Goal: Task Accomplishment & Management: Manage account settings

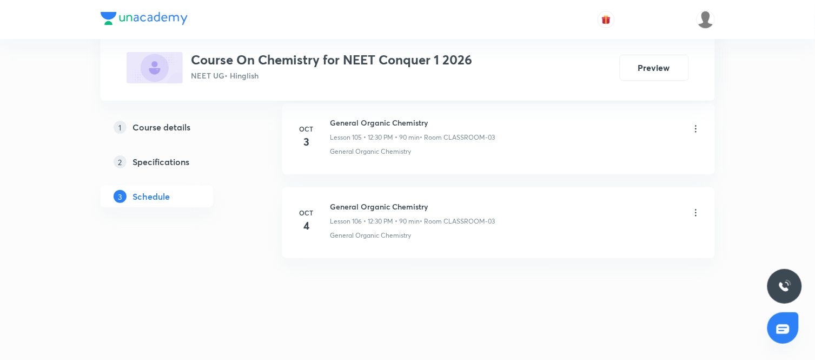
click at [385, 207] on h6 "General Organic Chemistry" at bounding box center [413, 206] width 165 height 11
copy h6 "General Organic Chemistry"
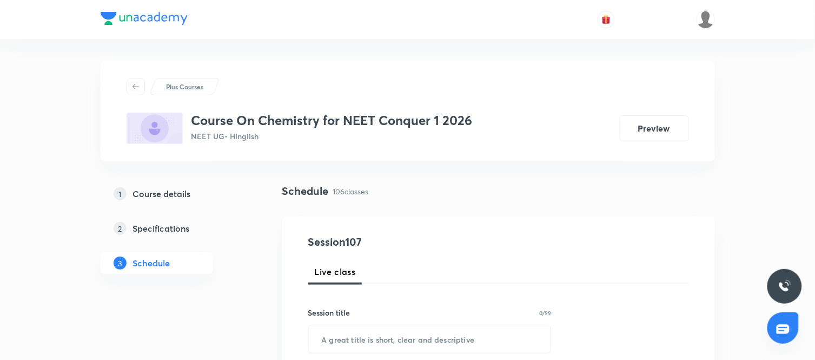
scroll to position [134, 0]
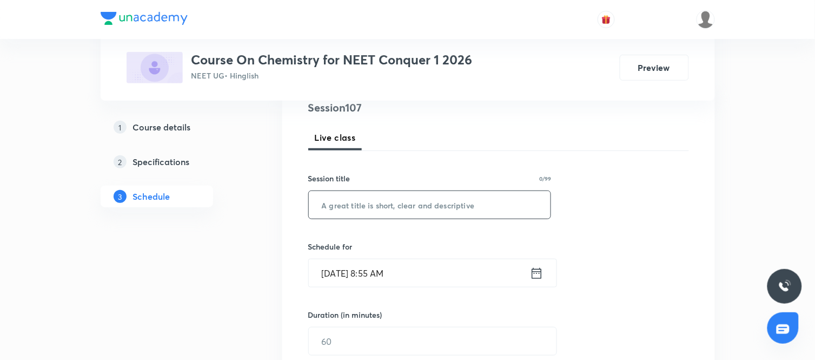
click at [360, 205] on input "text" at bounding box center [430, 205] width 242 height 28
paste input "General Organic Chemistry"
type input "General Organic Chemistry"
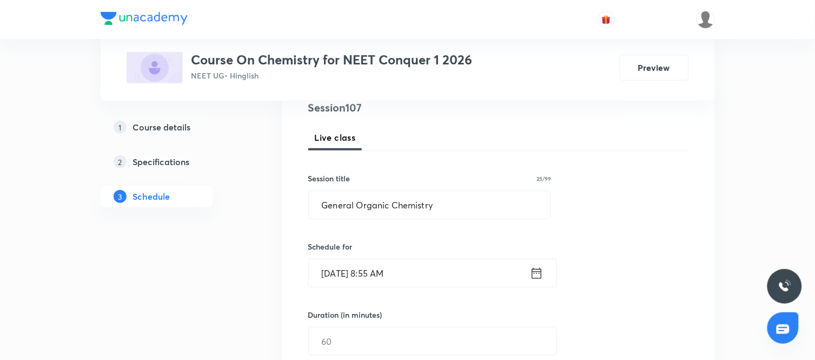
click at [537, 272] on icon at bounding box center [537, 273] width 14 height 15
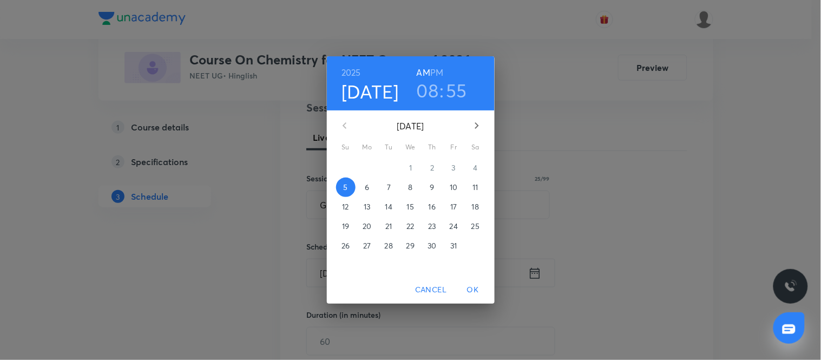
click at [433, 96] on h3 "08" at bounding box center [428, 90] width 22 height 23
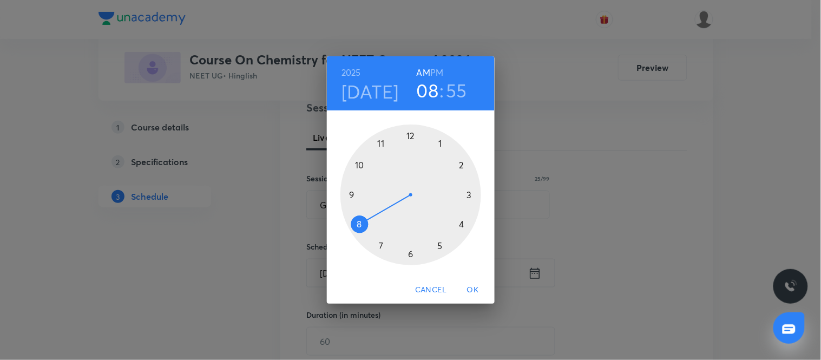
click at [353, 195] on div at bounding box center [410, 194] width 141 height 141
click at [410, 136] on div at bounding box center [410, 194] width 141 height 141
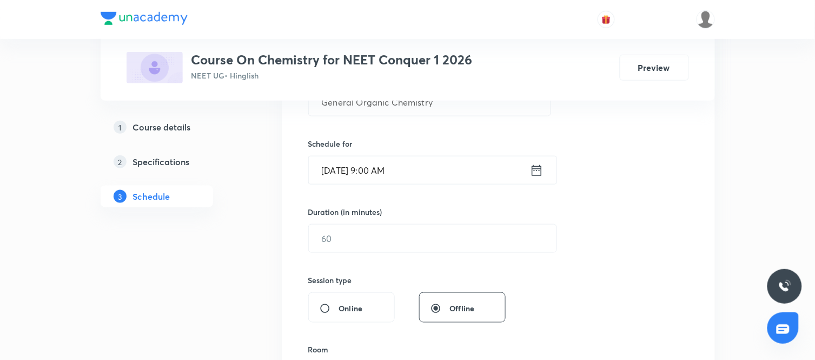
scroll to position [241, 0]
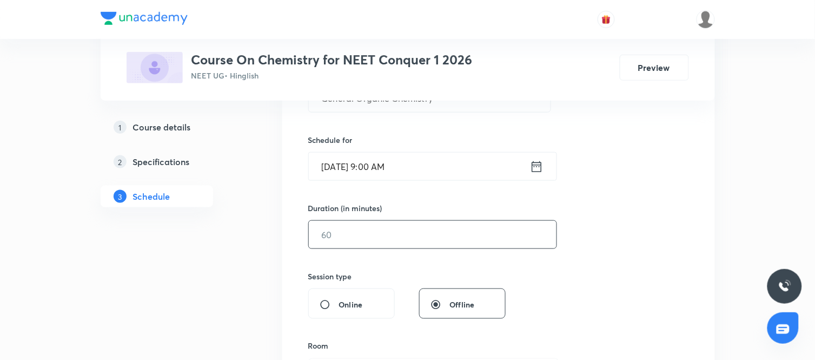
click at [400, 242] on input "text" at bounding box center [433, 235] width 248 height 28
type input "90"
click at [587, 268] on div "Session 107 Live class Session title 25/99 General Organic Chemistry ​ Schedule…" at bounding box center [498, 247] width 381 height 508
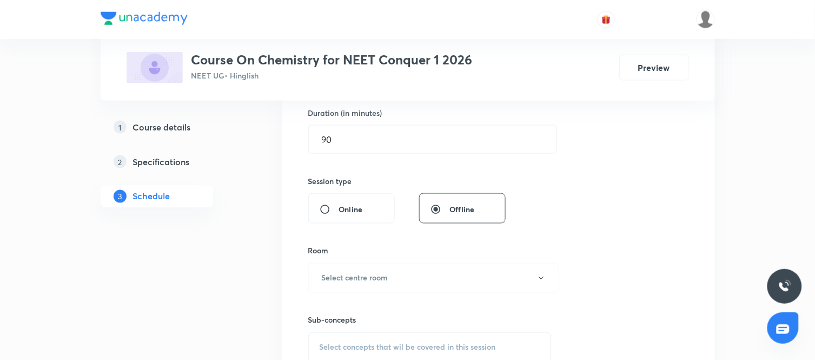
scroll to position [385, 0]
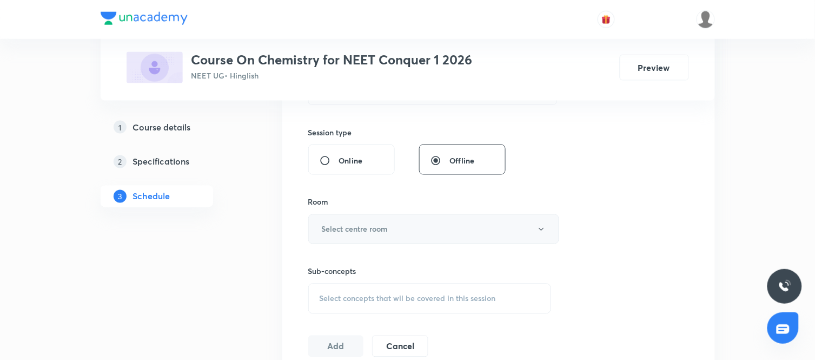
click at [433, 233] on button "Select centre room" at bounding box center [433, 229] width 251 height 30
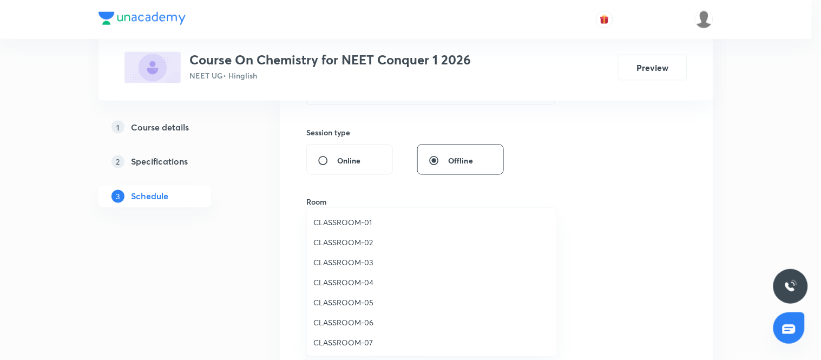
click at [342, 219] on span "CLASSROOM-01" at bounding box center [431, 221] width 237 height 11
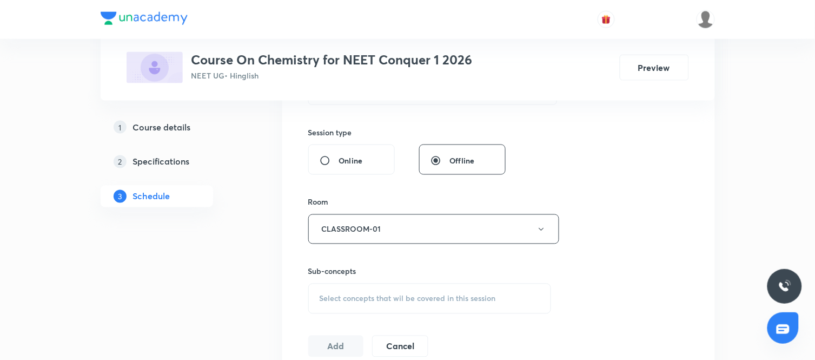
click at [584, 258] on div "Session 107 Live class Session title 25/99 General Organic Chemistry ​ Schedule…" at bounding box center [498, 103] width 381 height 508
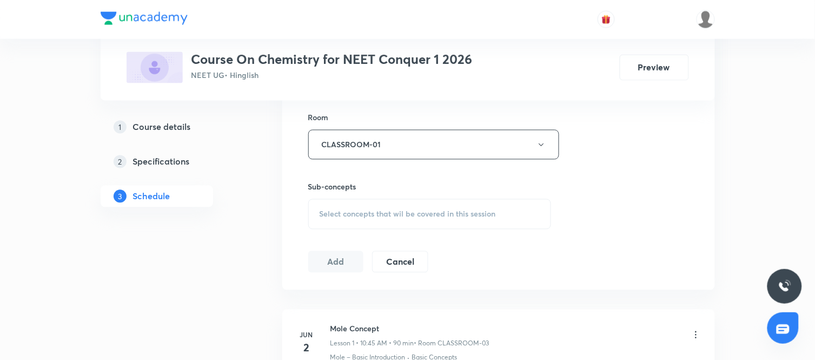
scroll to position [470, 0]
click at [463, 219] on div "Select concepts that wil be covered in this session" at bounding box center [429, 214] width 243 height 30
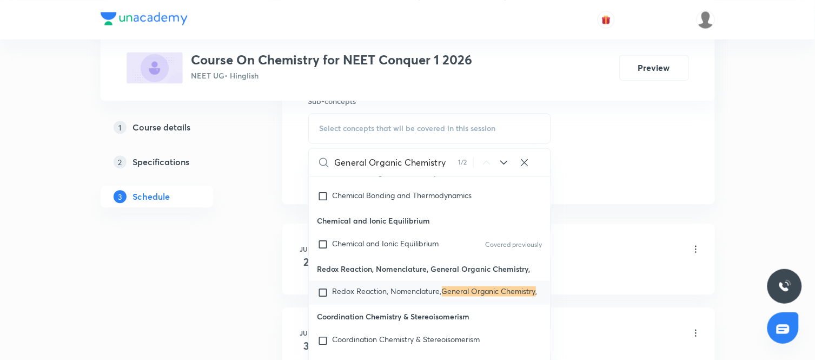
scroll to position [556, 0]
type input "General Organic Chemistry"
click at [393, 295] on span "Redox Reaction, Nomenclature," at bounding box center [387, 290] width 109 height 10
checkbox input "true"
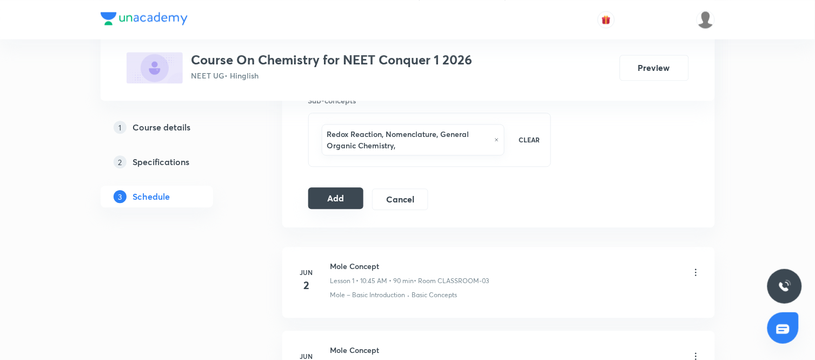
click at [336, 203] on button "Add" at bounding box center [336, 198] width 56 height 22
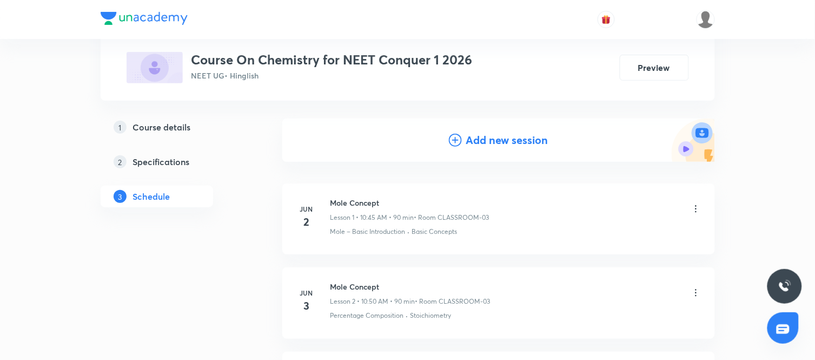
scroll to position [8921, 0]
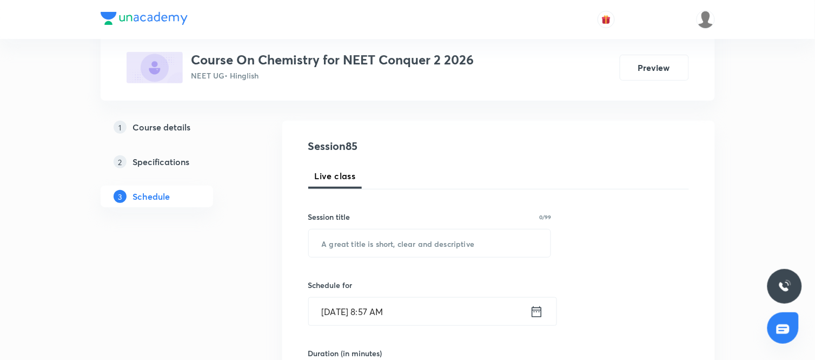
scroll to position [96, 0]
click at [396, 241] on input "text" at bounding box center [430, 243] width 242 height 28
click at [379, 243] on input "Chemical Eqquilibrium" at bounding box center [430, 243] width 242 height 28
type input "Chemical Equilibrium"
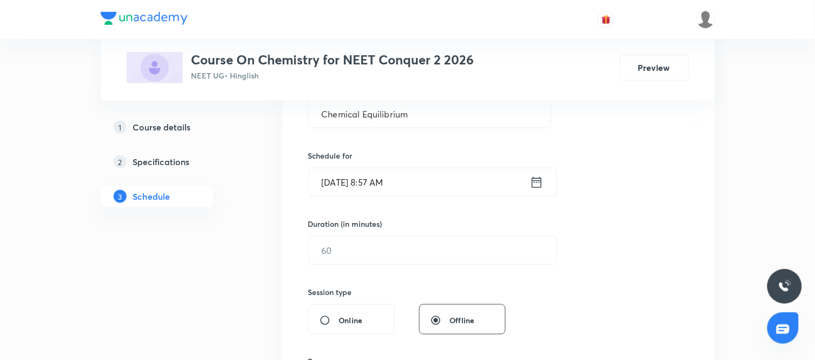
scroll to position [226, 0]
click at [539, 180] on icon at bounding box center [537, 181] width 14 height 15
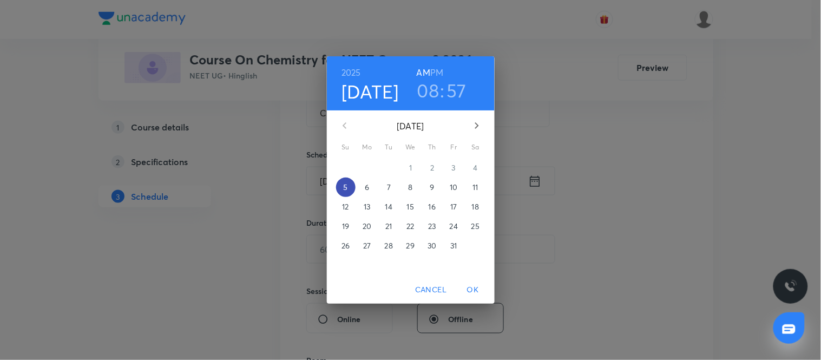
click at [344, 188] on p "5" at bounding box center [345, 187] width 4 height 11
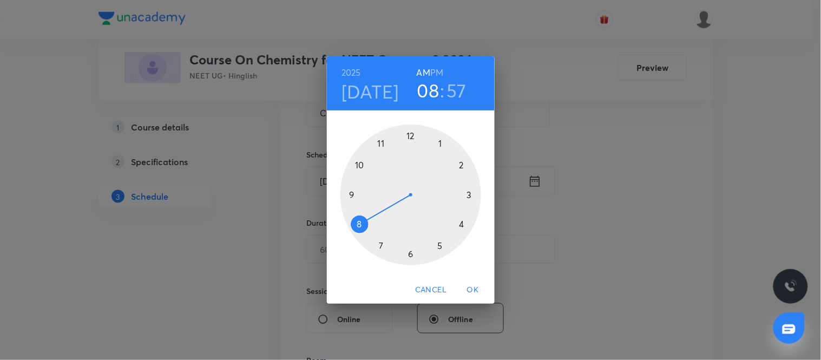
click at [381, 143] on div at bounding box center [410, 194] width 141 height 141
click at [471, 195] on div at bounding box center [410, 194] width 141 height 141
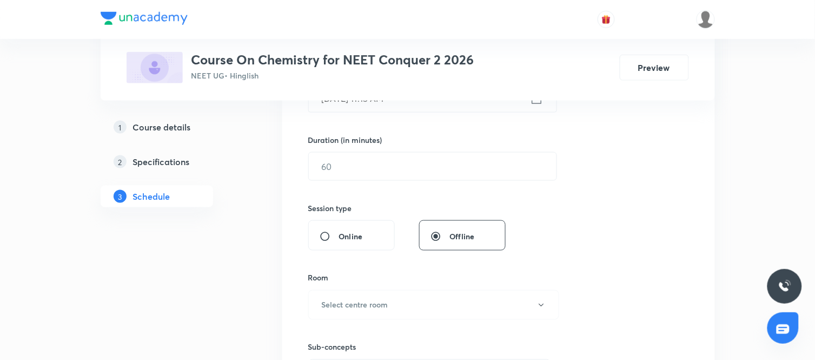
scroll to position [311, 0]
click at [431, 169] on input "text" at bounding box center [433, 164] width 248 height 28
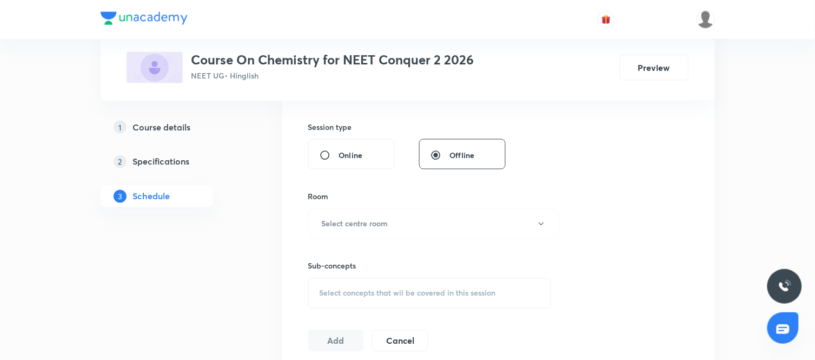
scroll to position [391, 0]
type input "105"
click at [451, 223] on button "Select centre room" at bounding box center [433, 223] width 251 height 30
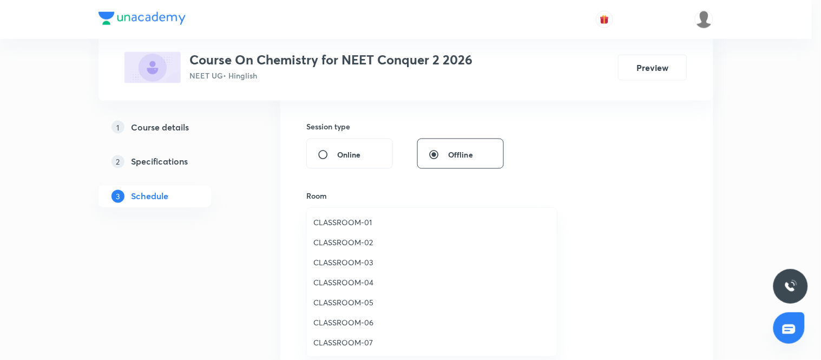
click at [347, 220] on span "CLASSROOM-01" at bounding box center [431, 221] width 237 height 11
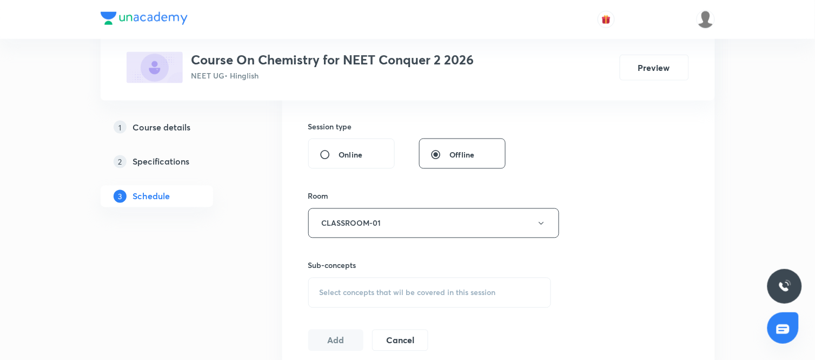
click at [593, 278] on div "Session 85 Live class Session title 20/99 Chemical Equilibrium ​ Schedule for O…" at bounding box center [498, 97] width 381 height 508
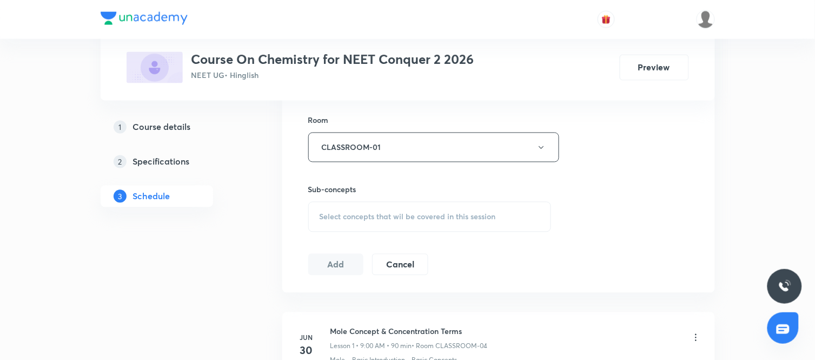
scroll to position [469, 0]
click at [457, 209] on div "Select concepts that wil be covered in this session" at bounding box center [429, 215] width 243 height 30
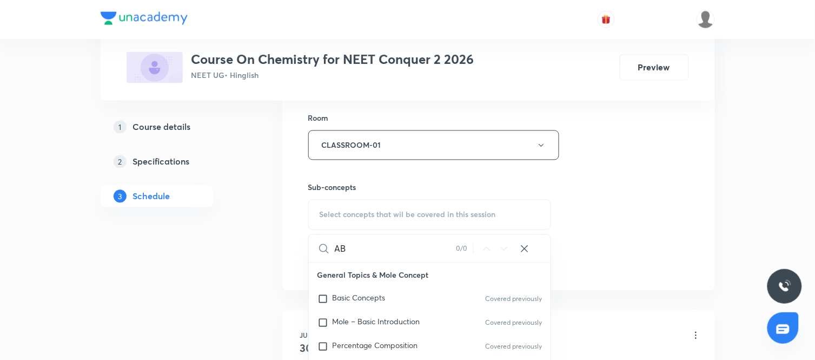
type input "A"
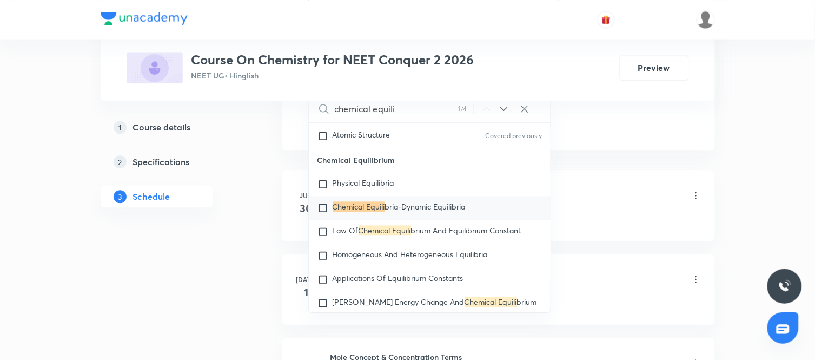
scroll to position [1635, 0]
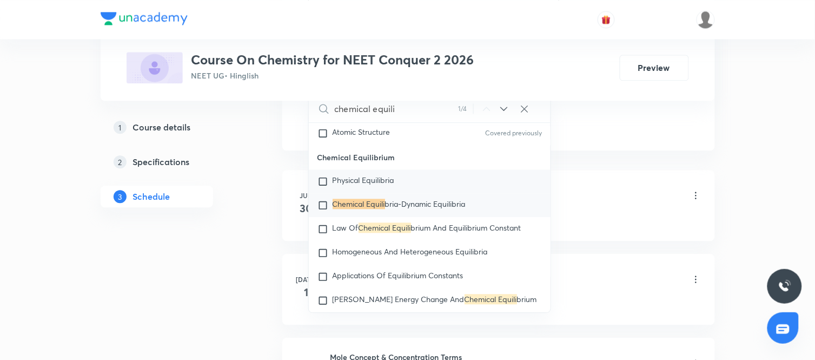
type input "chemical equili"
click at [380, 185] on span "Physical Equilibria" at bounding box center [364, 180] width 62 height 10
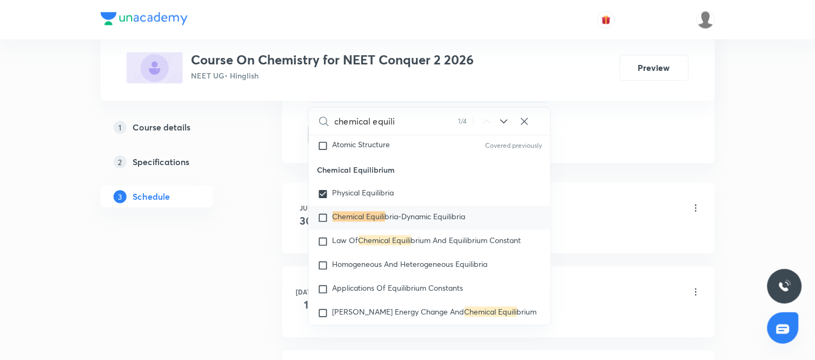
click at [376, 223] on p "Chemical Equili bria-Dynamic Equilibria" at bounding box center [399, 217] width 133 height 11
checkbox input "true"
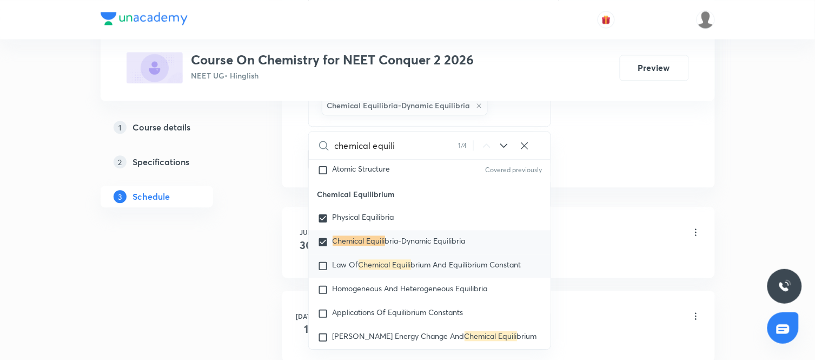
click at [397, 269] on mark "Chemical Equili" at bounding box center [385, 264] width 52 height 10
checkbox input "true"
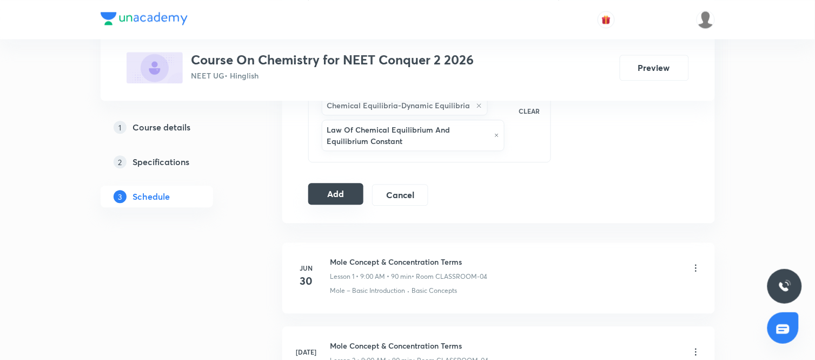
click at [339, 203] on button "Add" at bounding box center [336, 194] width 56 height 22
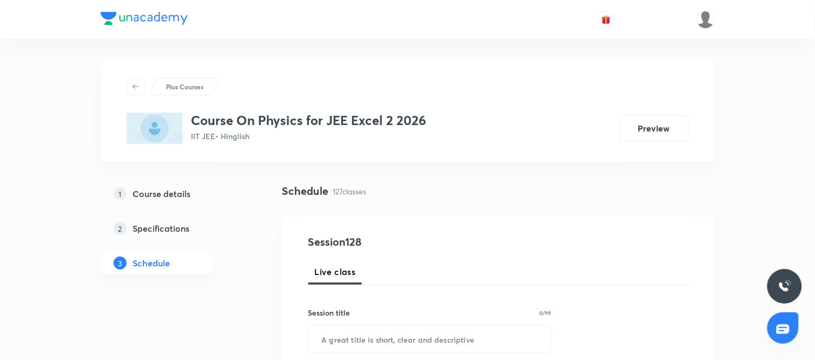
click at [582, 193] on div "Schedule 127 classes" at bounding box center [498, 191] width 433 height 16
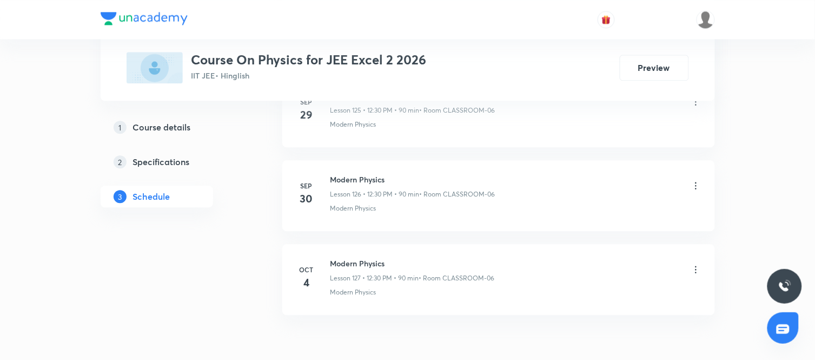
scroll to position [11087, 0]
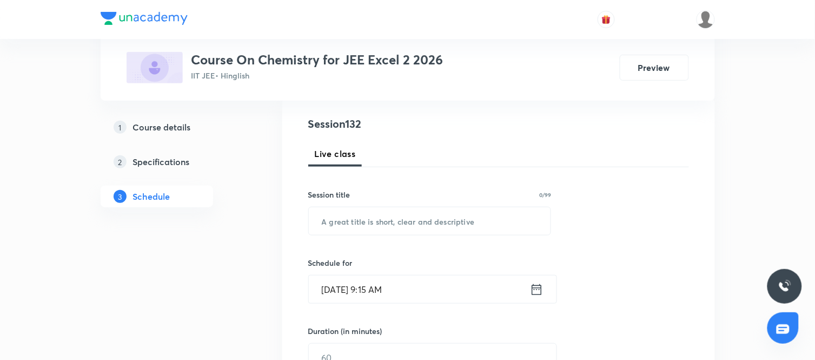
scroll to position [122, 0]
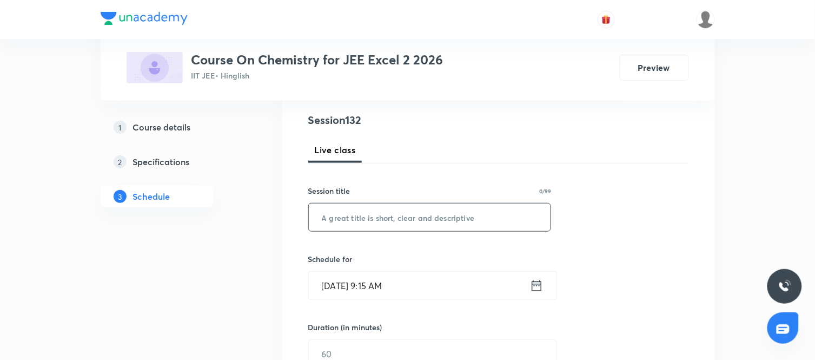
click at [390, 215] on input "text" at bounding box center [430, 217] width 242 height 28
type input "Amines"
click at [536, 285] on icon at bounding box center [537, 285] width 14 height 15
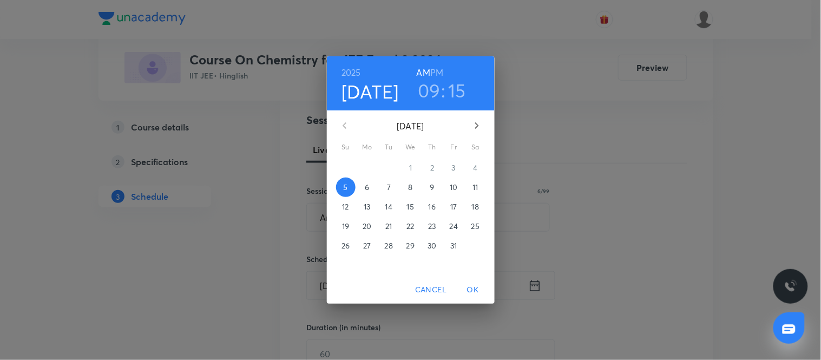
click at [366, 186] on p "6" at bounding box center [367, 187] width 4 height 11
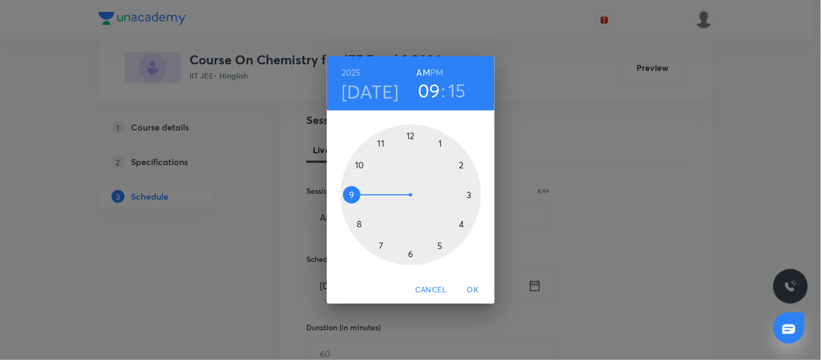
click at [461, 89] on h3 "15" at bounding box center [457, 90] width 18 height 23
click at [407, 136] on div at bounding box center [410, 194] width 141 height 141
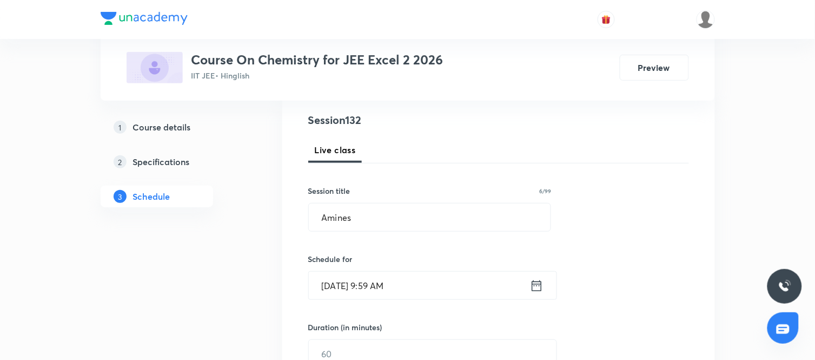
click at [437, 286] on input "Oct 6, 2025, 9:59 AM" at bounding box center [419, 286] width 221 height 28
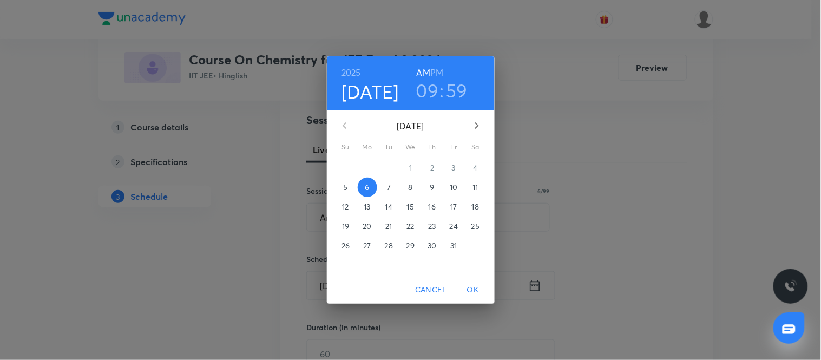
click at [452, 96] on h3 "59" at bounding box center [457, 90] width 22 height 23
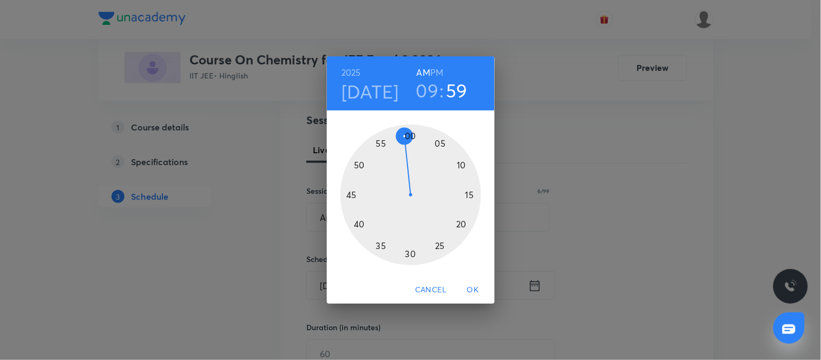
click at [409, 136] on div at bounding box center [410, 194] width 141 height 141
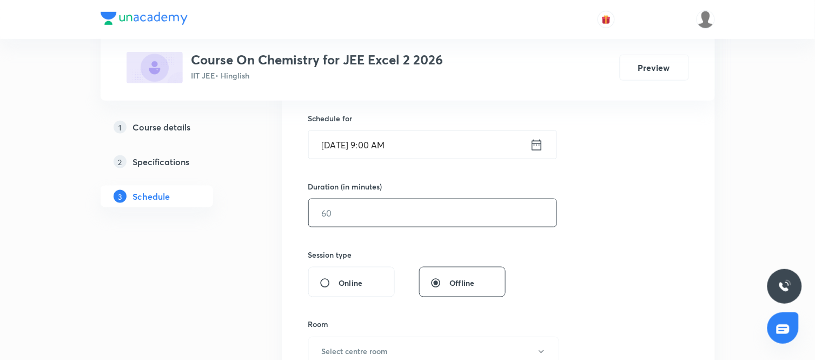
scroll to position [263, 0]
click at [439, 212] on input "text" at bounding box center [433, 213] width 248 height 28
type input "90"
click at [555, 272] on div "Session 132 Live class Session title 6/99 Amines ​ Schedule for Oct 6, 2025, 9:…" at bounding box center [498, 225] width 381 height 508
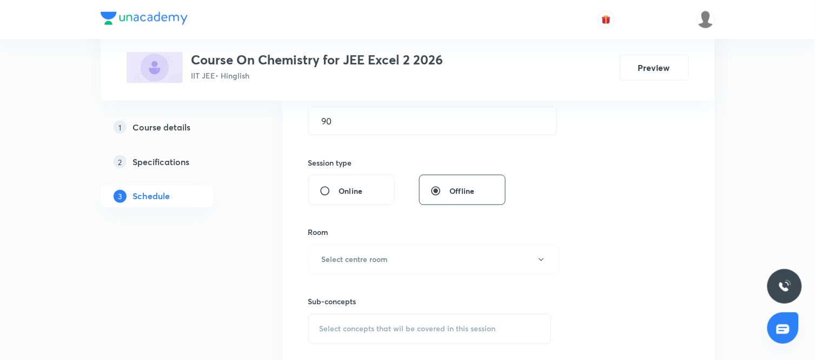
scroll to position [357, 0]
click at [475, 269] on button "Select centre room" at bounding box center [433, 257] width 251 height 30
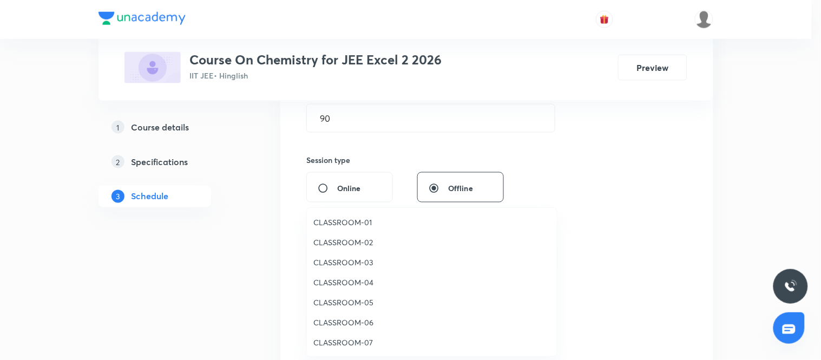
click at [354, 322] on span "CLASSROOM-06" at bounding box center [431, 322] width 237 height 11
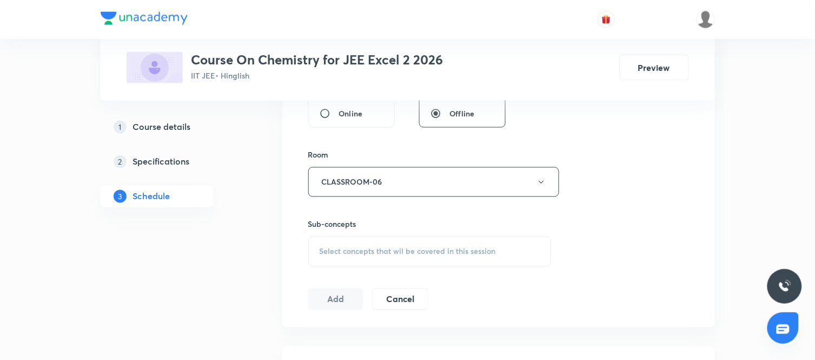
scroll to position [433, 0]
click at [482, 256] on div "Select concepts that wil be covered in this session" at bounding box center [429, 250] width 243 height 30
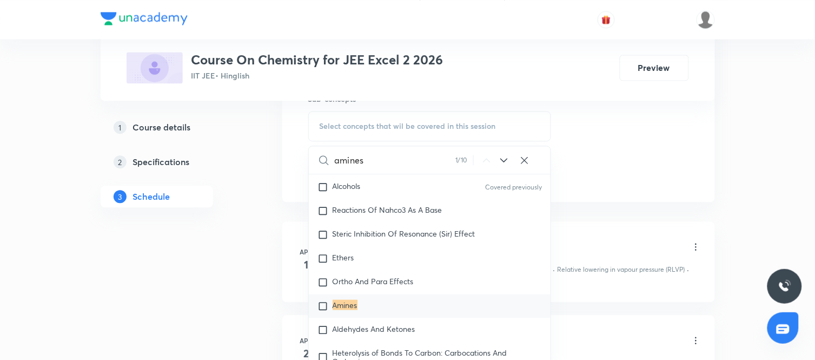
scroll to position [19133, 0]
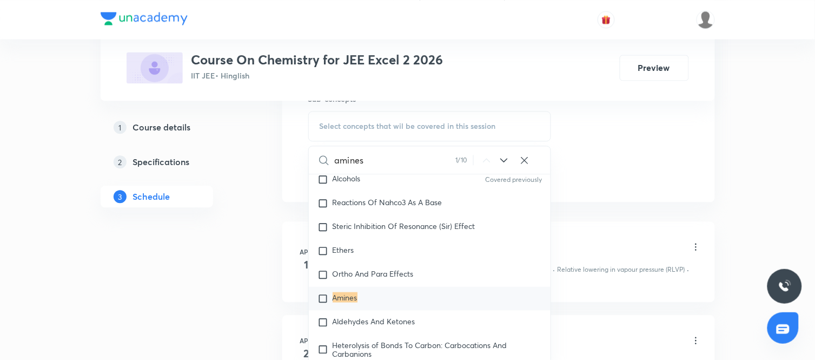
type input "amines"
click at [363, 310] on div "Amines" at bounding box center [430, 298] width 242 height 24
checkbox input "true"
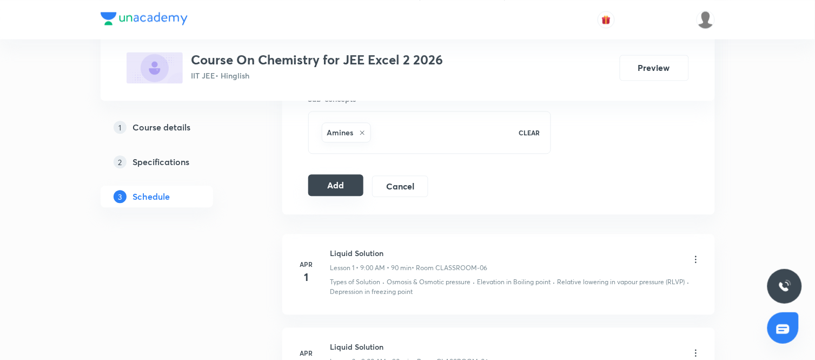
click at [343, 187] on button "Add" at bounding box center [336, 185] width 56 height 22
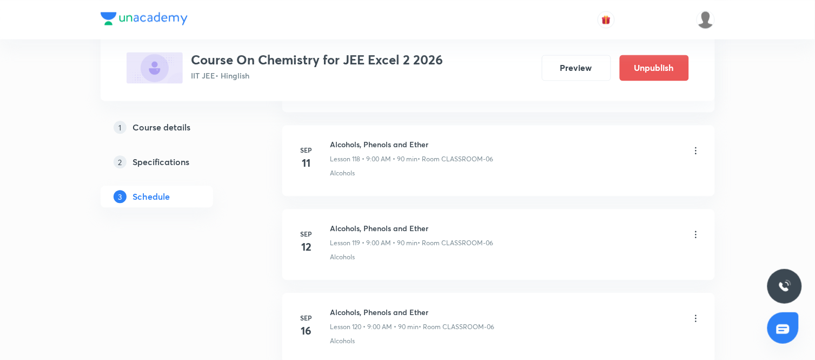
scroll to position [11107, 0]
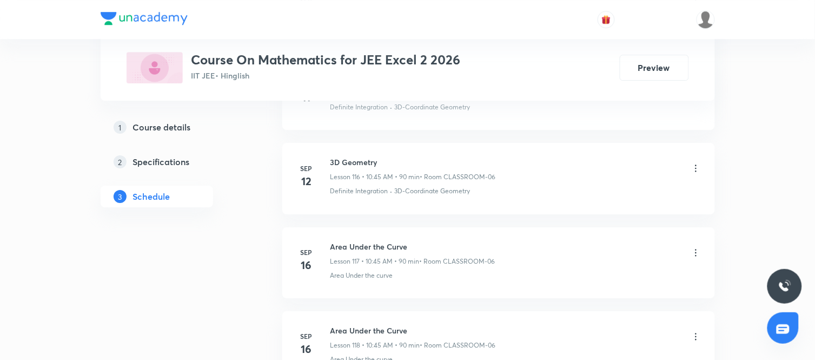
scroll to position [11259, 0]
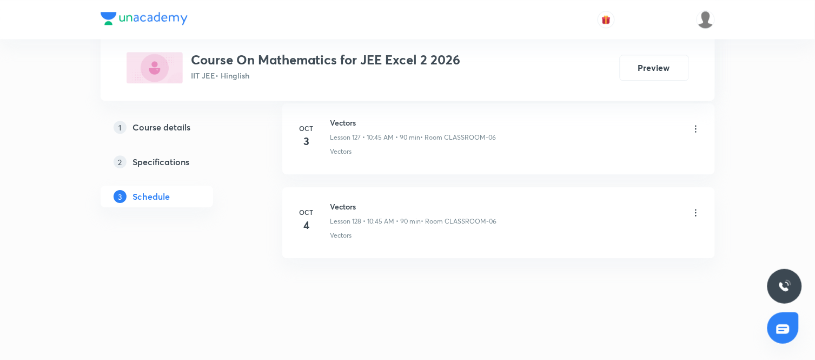
click at [346, 203] on h6 "Vectors" at bounding box center [414, 206] width 167 height 11
copy h6 "Vectors"
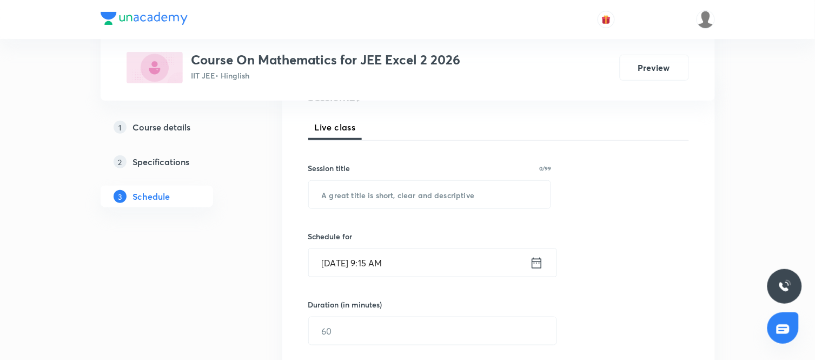
scroll to position [147, 0]
click at [383, 192] on input "text" at bounding box center [430, 193] width 242 height 28
paste input "Vectors"
type input "Vectors"
click at [605, 249] on div "Session 129 Live class Session title 7/99 Vectors ​ Schedule for Oct 5, 2025, 9…" at bounding box center [498, 341] width 381 height 508
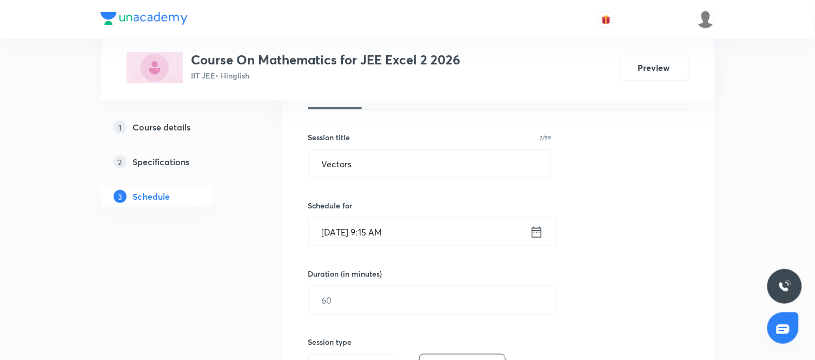
scroll to position [176, 0]
click at [536, 234] on icon at bounding box center [537, 231] width 14 height 15
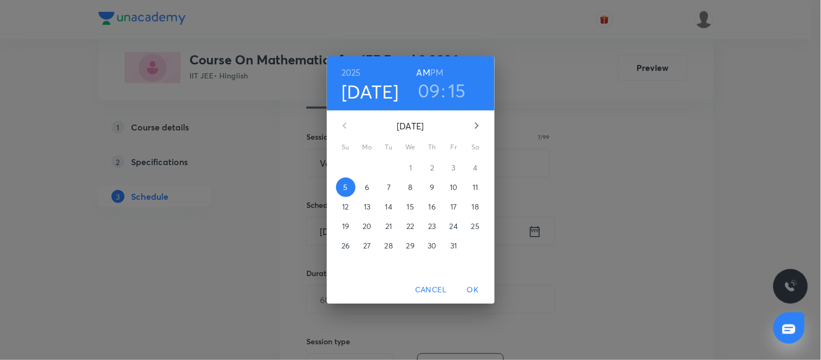
click at [367, 186] on p "6" at bounding box center [367, 187] width 4 height 11
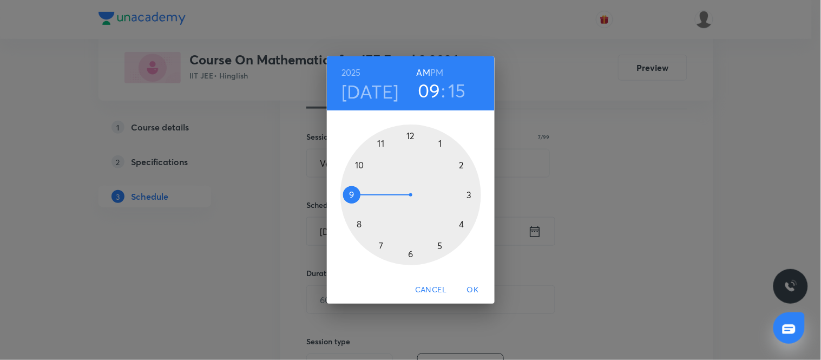
click at [360, 164] on div at bounding box center [410, 194] width 141 height 141
click at [354, 193] on div at bounding box center [410, 194] width 141 height 141
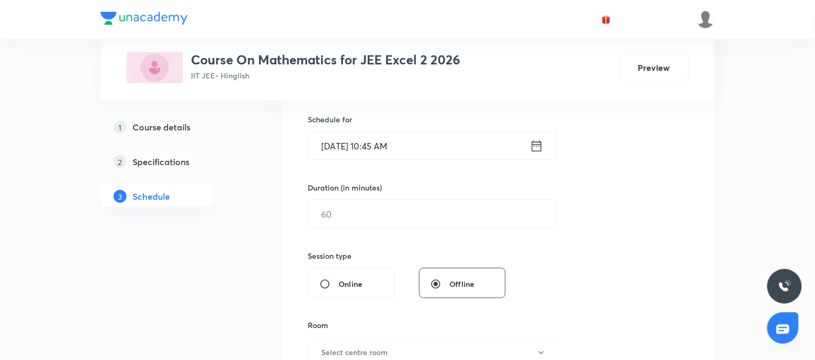
scroll to position [266, 0]
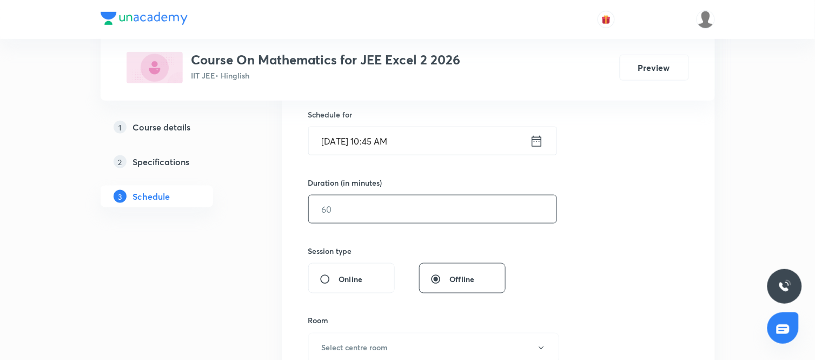
click at [372, 208] on input "text" at bounding box center [433, 209] width 248 height 28
type input "90"
click at [504, 255] on div "Session type" at bounding box center [406, 250] width 197 height 11
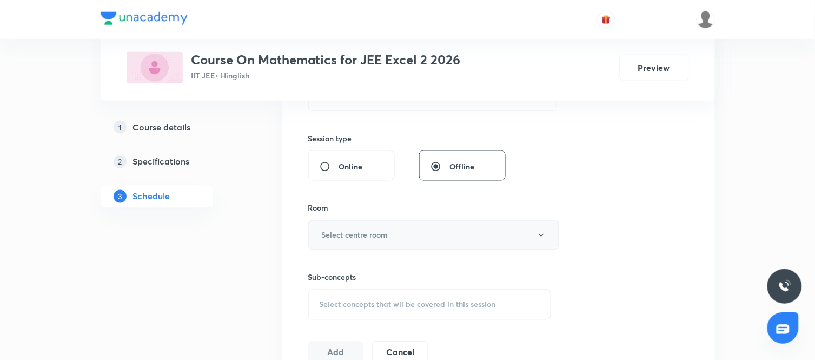
scroll to position [379, 0]
click at [427, 239] on button "Select centre room" at bounding box center [433, 235] width 251 height 30
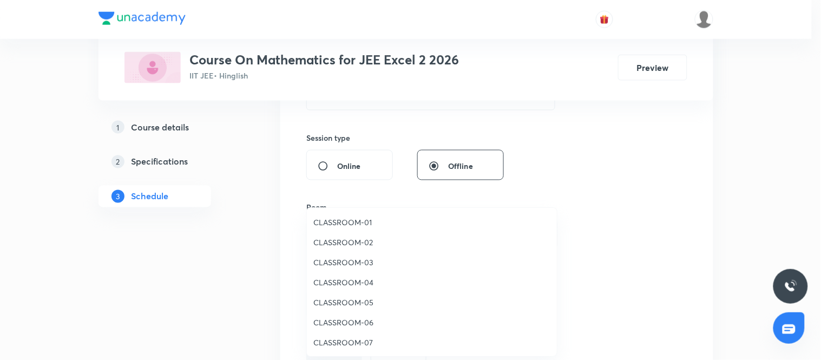
click at [354, 314] on li "CLASSROOM-06" at bounding box center [432, 322] width 250 height 20
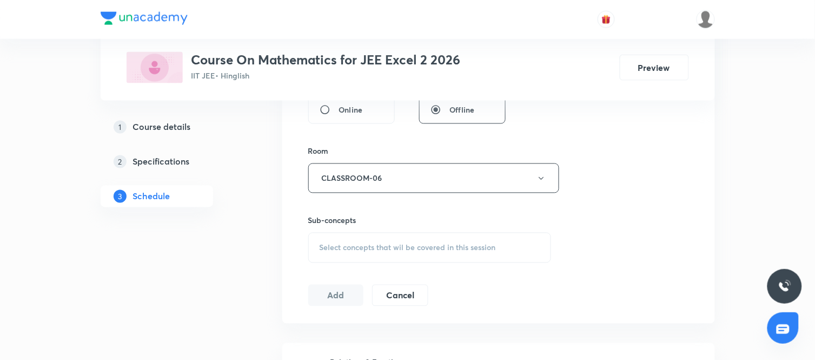
scroll to position [437, 0]
click at [441, 246] on span "Select concepts that wil be covered in this session" at bounding box center [408, 246] width 176 height 9
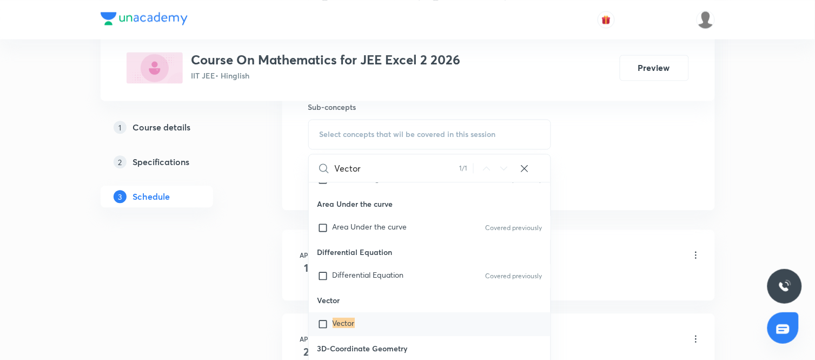
scroll to position [4246, 0]
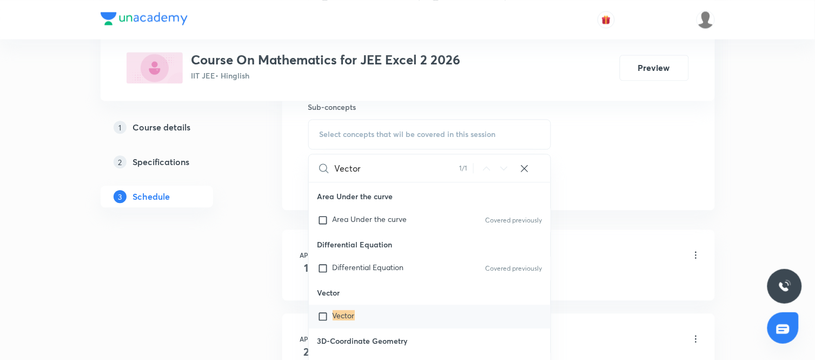
type input "Vector"
click at [379, 325] on div "Vector" at bounding box center [430, 317] width 242 height 24
checkbox input "true"
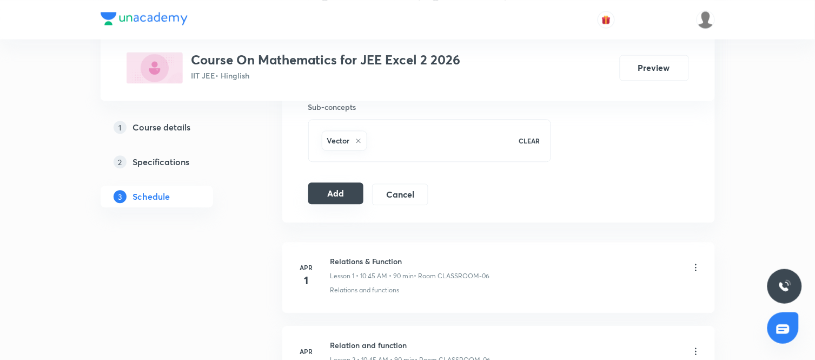
click at [339, 197] on button "Add" at bounding box center [336, 193] width 56 height 22
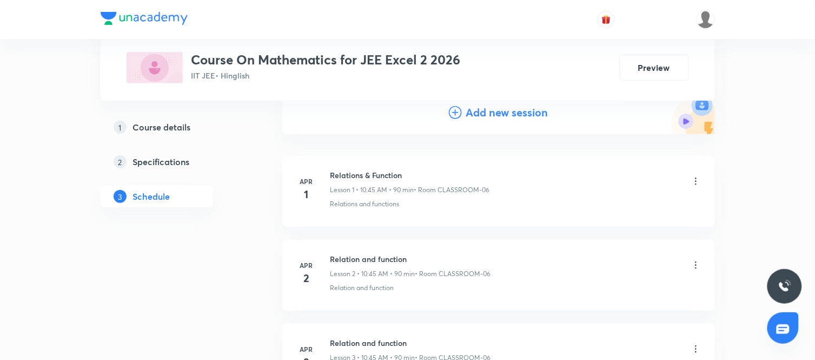
scroll to position [10761, 0]
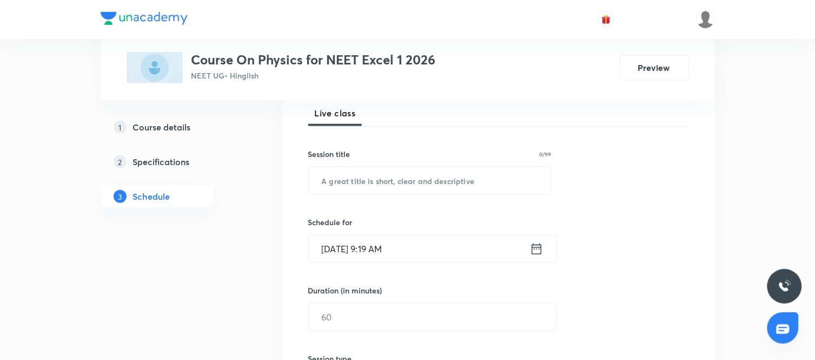
scroll to position [159, 0]
click at [349, 186] on input "text" at bounding box center [430, 180] width 242 height 28
type input "Modern Physics"
click at [540, 247] on icon at bounding box center [537, 248] width 14 height 15
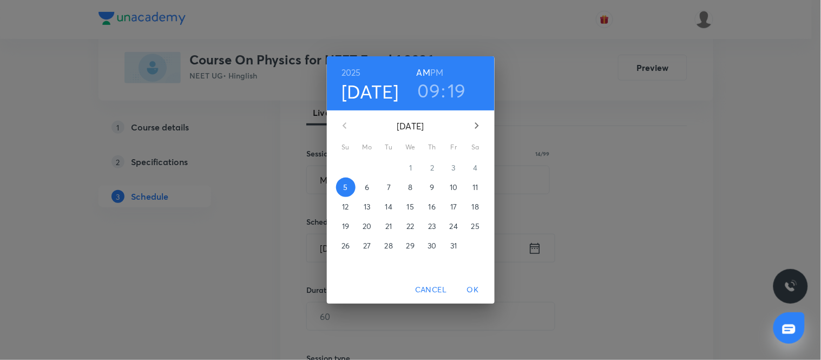
click at [370, 191] on span "6" at bounding box center [367, 187] width 19 height 11
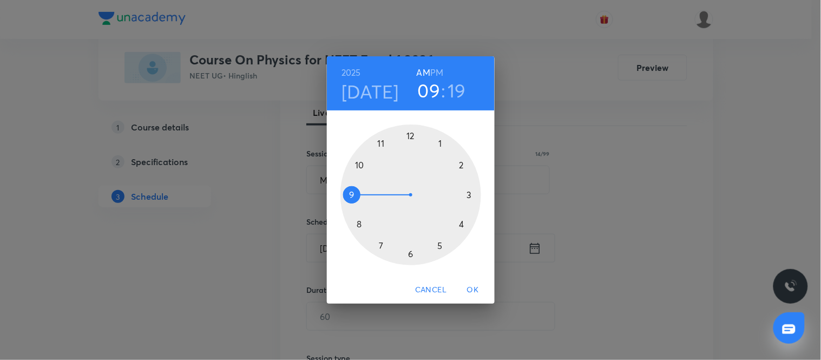
click at [359, 167] on div at bounding box center [410, 194] width 141 height 141
click at [352, 196] on div at bounding box center [410, 194] width 141 height 141
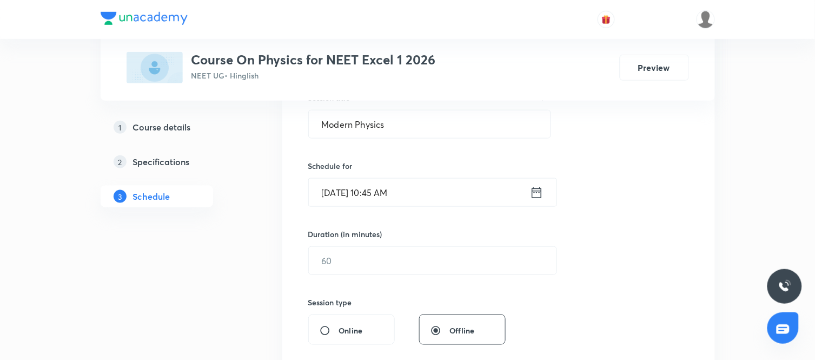
scroll to position [222, 0]
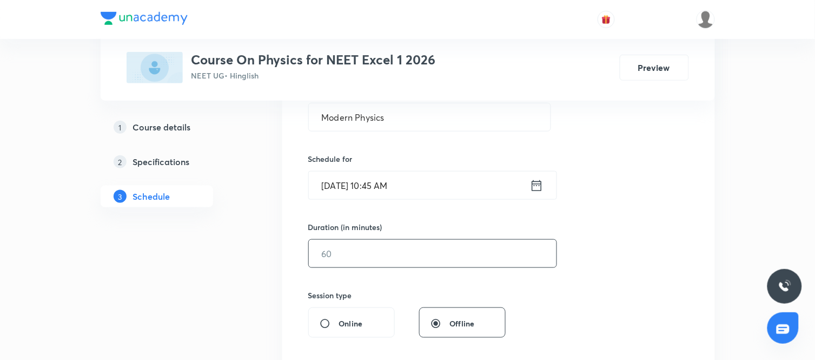
click at [403, 253] on input "text" at bounding box center [433, 254] width 248 height 28
type input "90"
click at [521, 279] on div "Session 121 Live class Session title 14/99 Modern Physics ​ Schedule for Oct 6,…" at bounding box center [498, 266] width 381 height 508
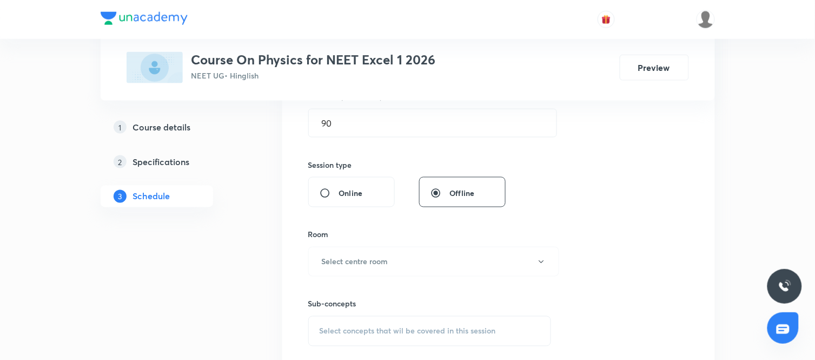
scroll to position [363, 0]
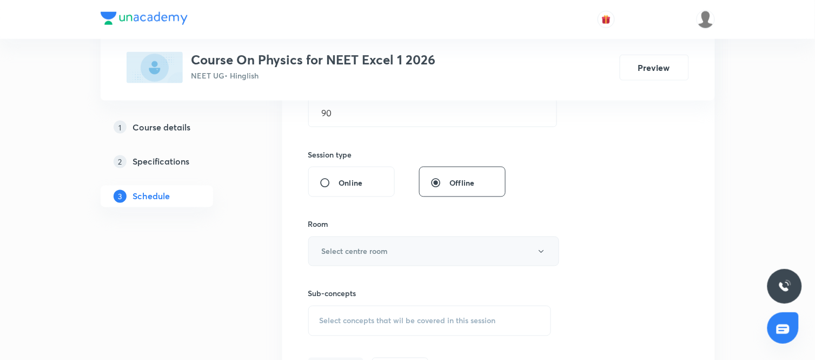
click at [418, 257] on button "Select centre room" at bounding box center [433, 251] width 251 height 30
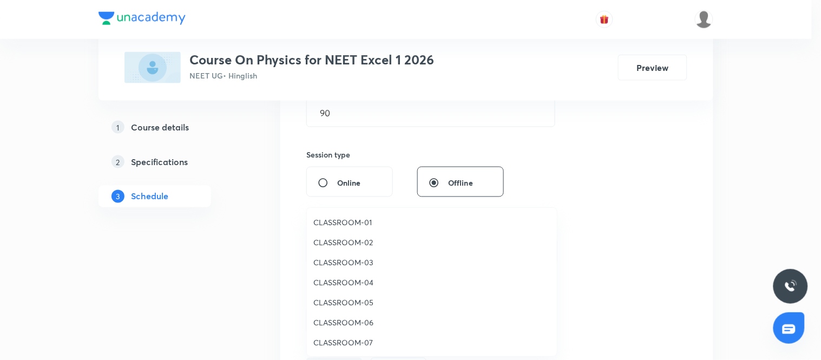
click at [349, 335] on li "CLASSROOM-07" at bounding box center [432, 342] width 250 height 20
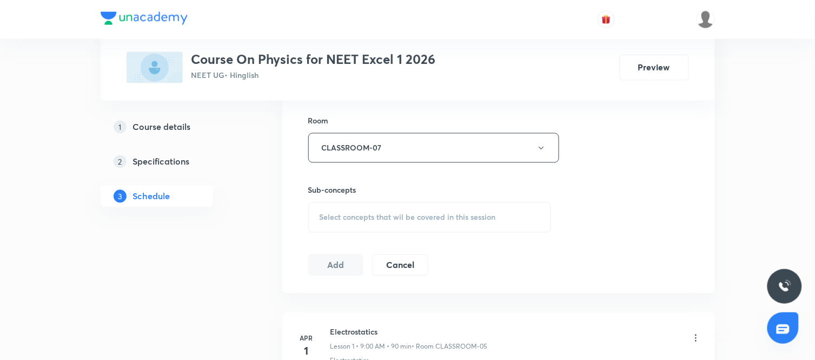
scroll to position [473, 0]
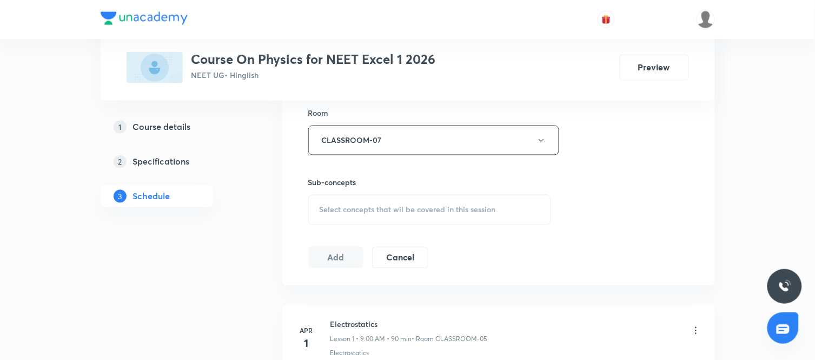
click at [436, 200] on div "Select concepts that wil be covered in this session" at bounding box center [429, 210] width 243 height 30
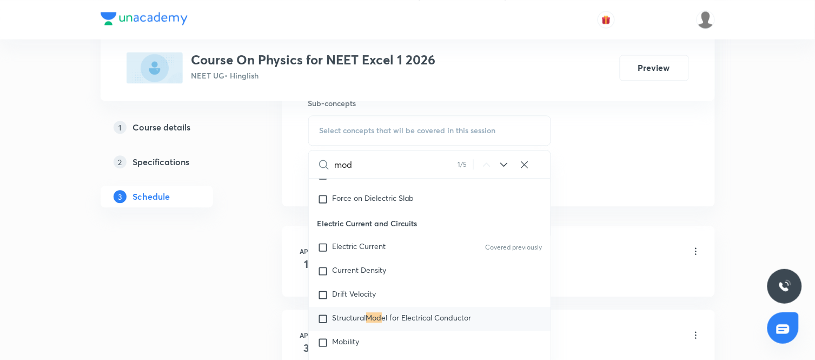
scroll to position [551, 0]
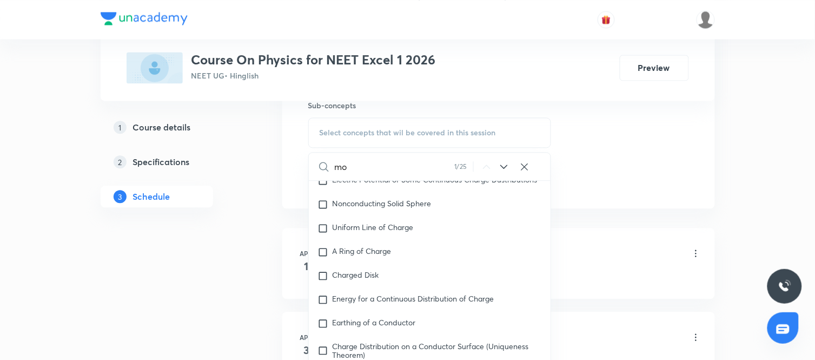
type input "m"
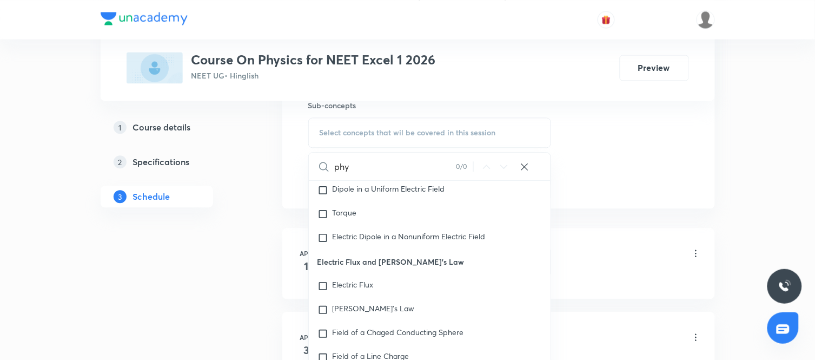
scroll to position [546, 0]
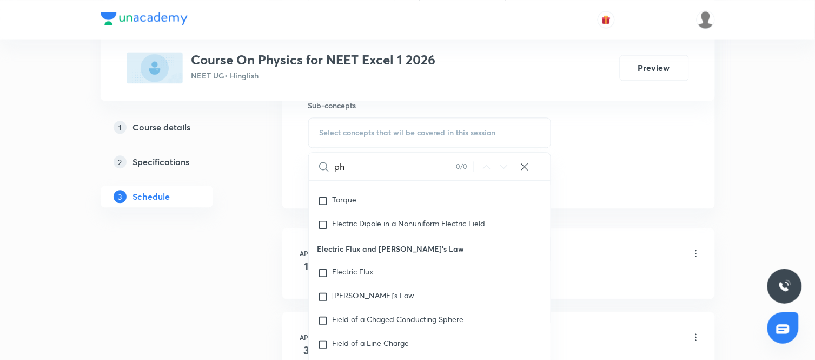
type input "p"
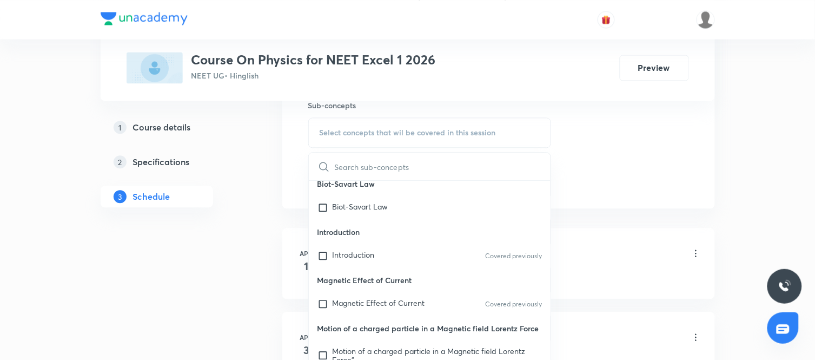
scroll to position [10741, 0]
click at [379, 256] on div "Introduction Covered previously" at bounding box center [430, 255] width 242 height 24
checkbox input "true"
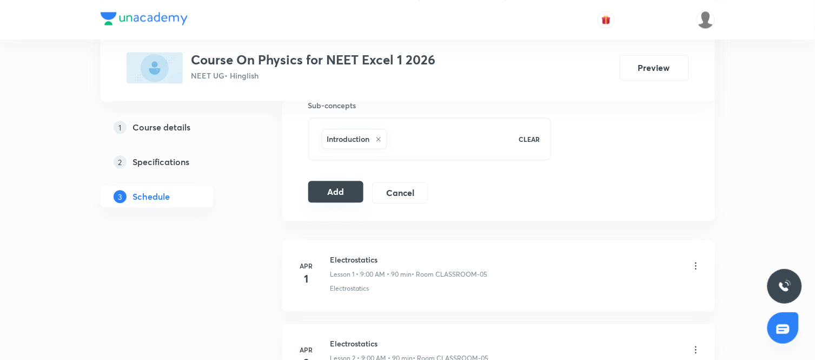
click at [328, 197] on button "Add" at bounding box center [336, 192] width 56 height 22
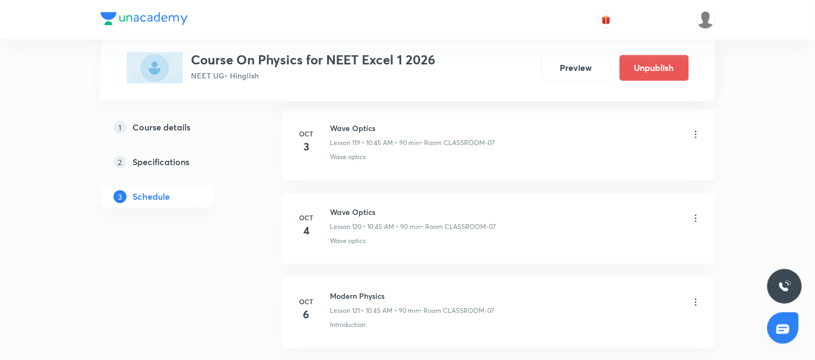
scroll to position [10170, 0]
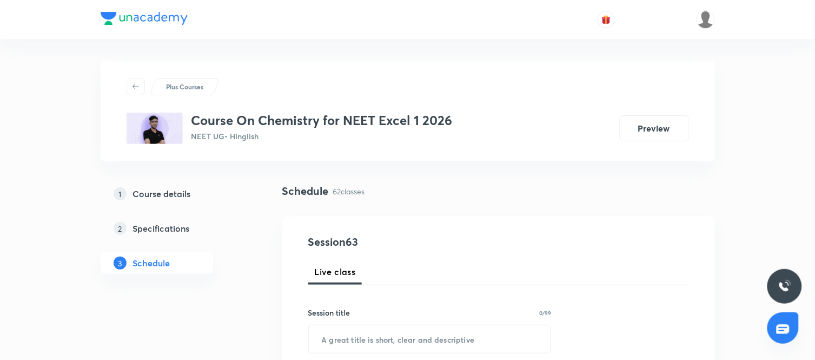
click at [557, 213] on div "Schedule 62 classes" at bounding box center [498, 200] width 433 height 34
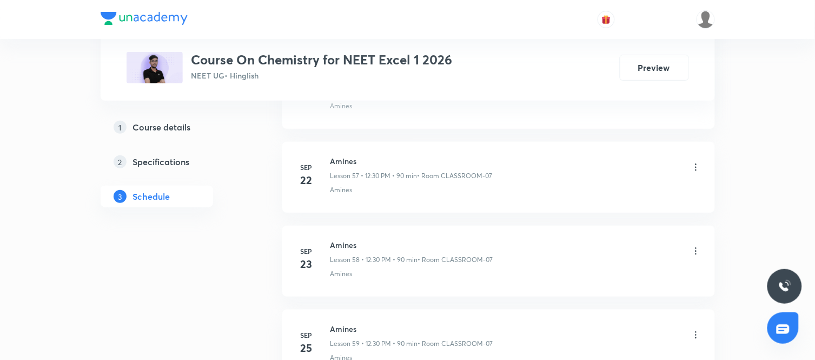
scroll to position [5716, 0]
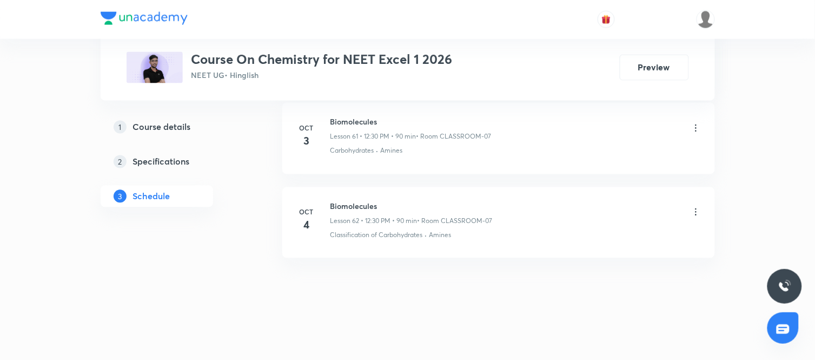
click at [364, 206] on h6 "Biomolecules" at bounding box center [412, 206] width 162 height 11
copy h6 "Biomolecules"
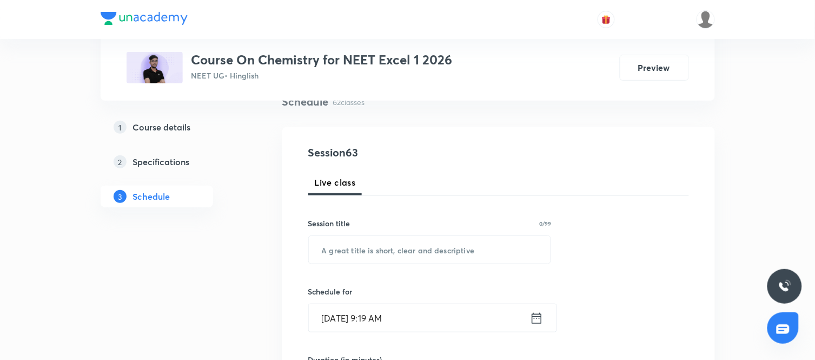
scroll to position [128, 0]
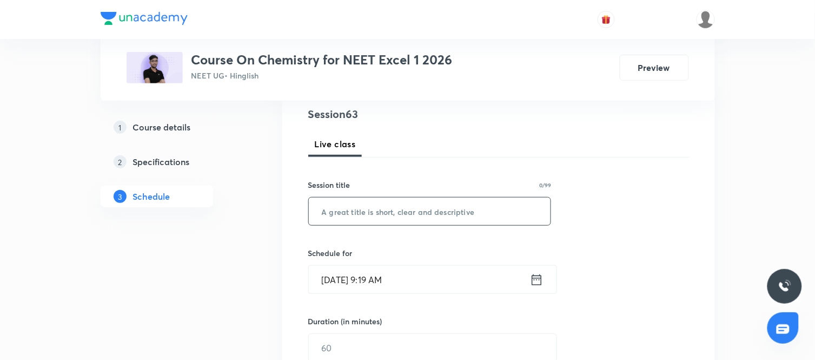
click at [400, 207] on input "text" at bounding box center [430, 211] width 242 height 28
paste input "Biomolecules"
type input "Biomolecules"
click at [538, 278] on icon at bounding box center [537, 279] width 14 height 15
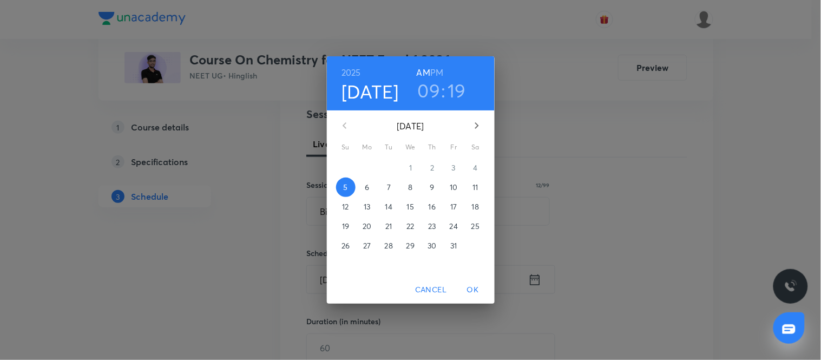
click at [370, 188] on span "6" at bounding box center [367, 187] width 19 height 11
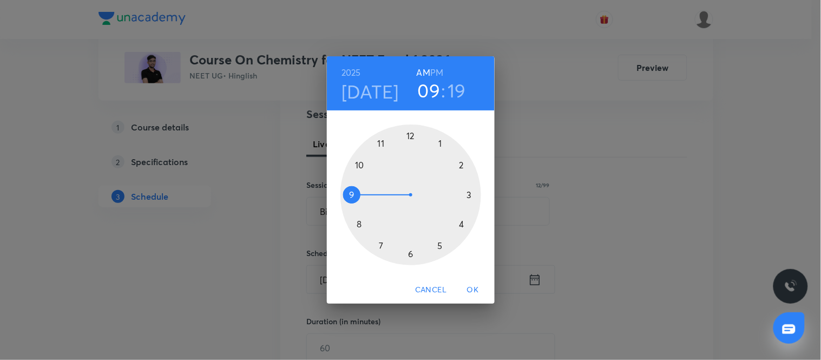
click at [412, 135] on div at bounding box center [410, 194] width 141 height 141
click at [411, 254] on div at bounding box center [410, 194] width 141 height 141
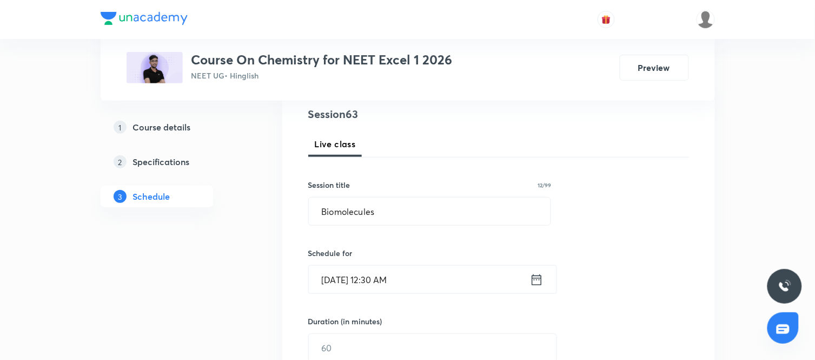
click at [539, 279] on icon at bounding box center [537, 279] width 14 height 15
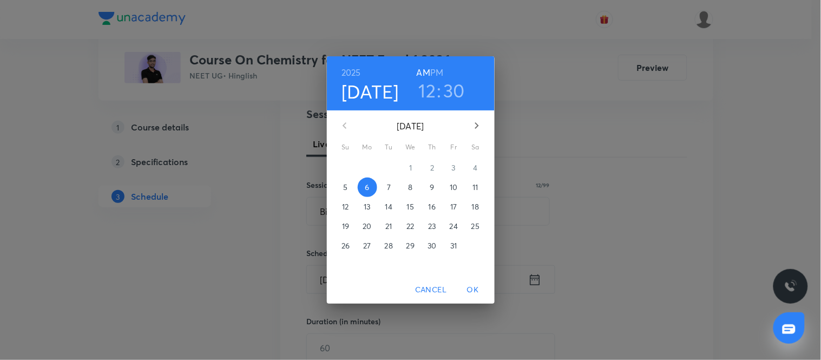
click at [433, 65] on h6 "PM" at bounding box center [436, 72] width 13 height 15
click at [468, 290] on span "OK" at bounding box center [473, 290] width 26 height 14
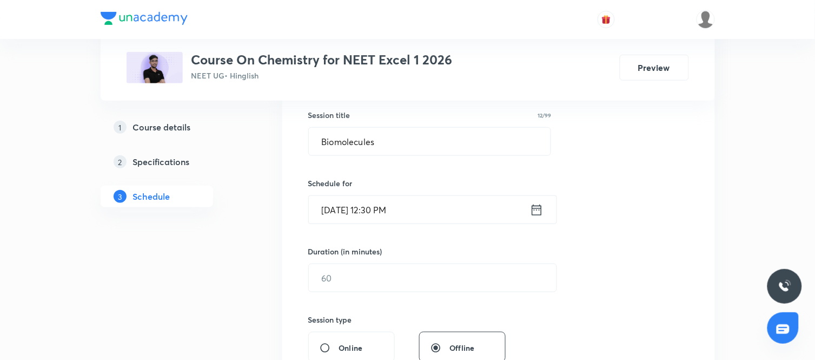
scroll to position [198, 0]
click at [477, 294] on div "Session 63 Live class Session title 12/99 Biomolecules ​ Schedule for [DATE] 12…" at bounding box center [498, 290] width 381 height 508
click at [451, 274] on input "text" at bounding box center [433, 278] width 248 height 28
type input "90"
click at [548, 311] on div "Session 63 Live class Session title 12/99 Biomolecules ​ Schedule for [DATE] 12…" at bounding box center [498, 290] width 381 height 508
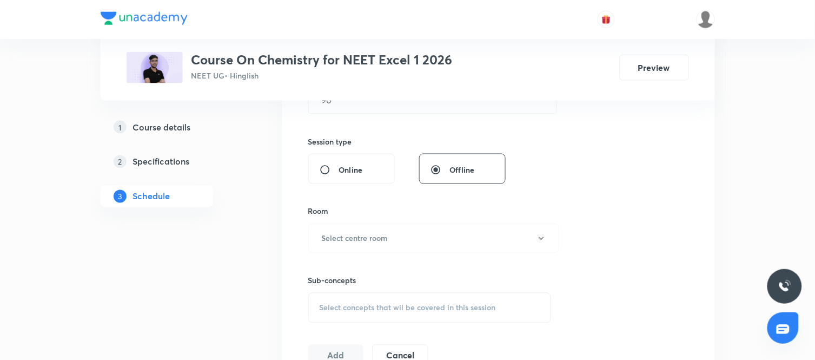
scroll to position [376, 0]
click at [484, 241] on button "Select centre room" at bounding box center [433, 238] width 251 height 30
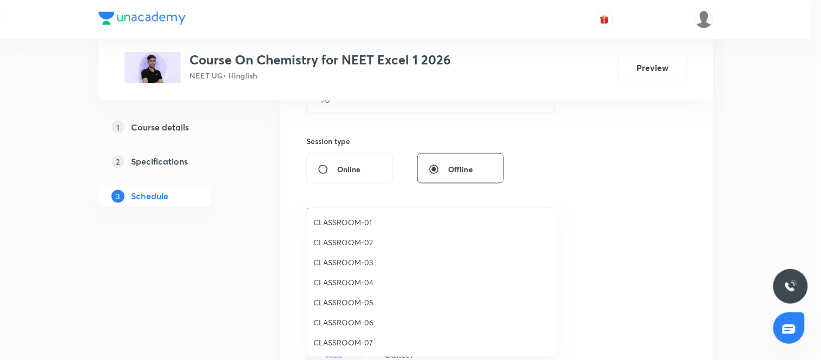
click at [354, 337] on span "CLASSROOM-07" at bounding box center [431, 342] width 237 height 11
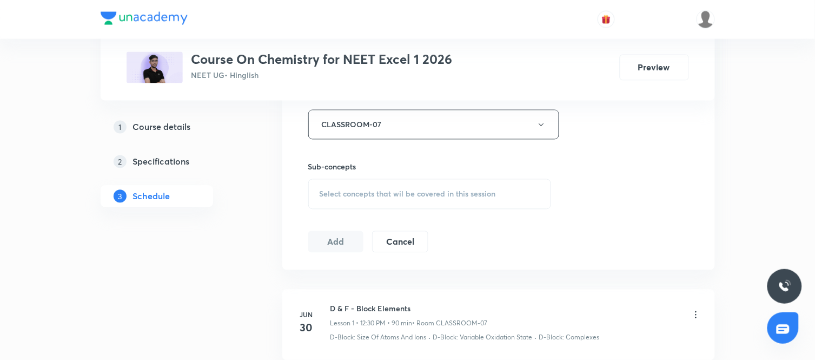
scroll to position [512, 0]
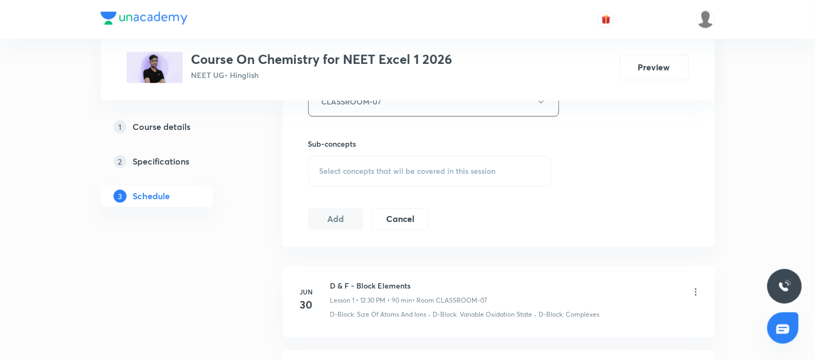
click at [475, 179] on div "Select concepts that wil be covered in this session" at bounding box center [429, 171] width 243 height 30
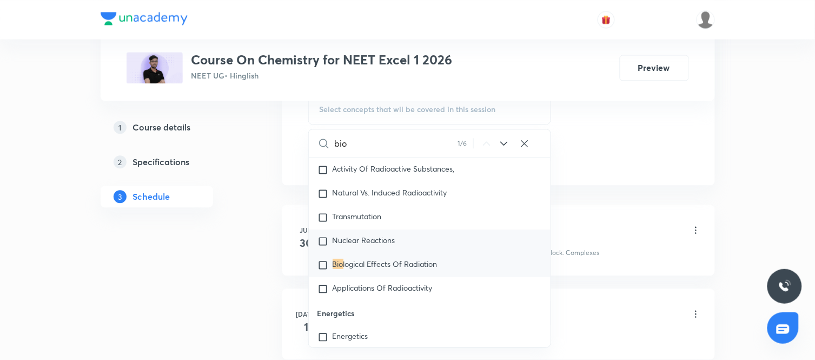
scroll to position [8381, 0]
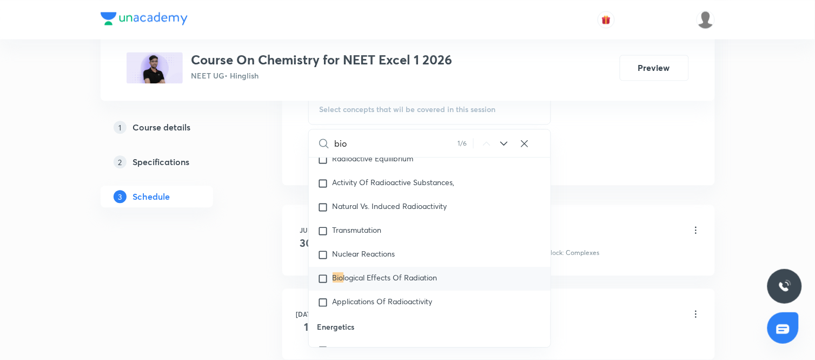
type input "bio"
click at [500, 143] on icon at bounding box center [504, 143] width 13 height 13
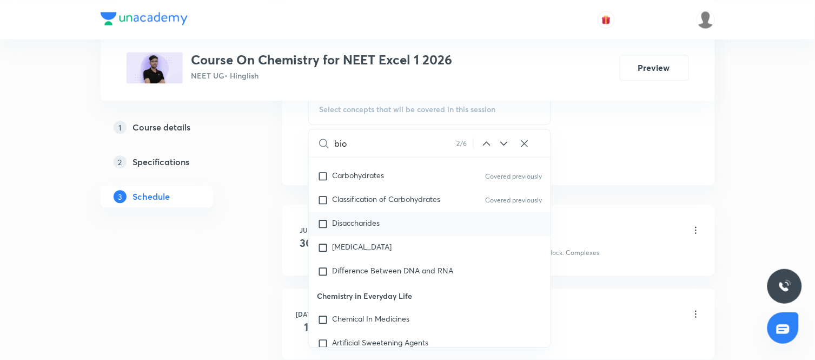
scroll to position [30545, 0]
click at [356, 235] on div "Disaccharides" at bounding box center [430, 224] width 242 height 24
checkbox input "true"
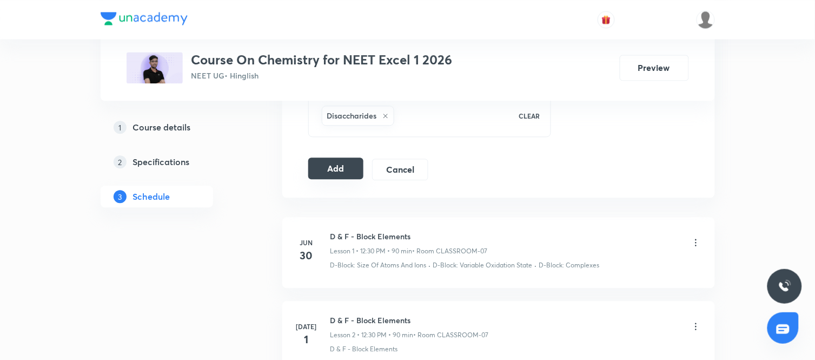
click at [338, 171] on button "Add" at bounding box center [336, 168] width 56 height 22
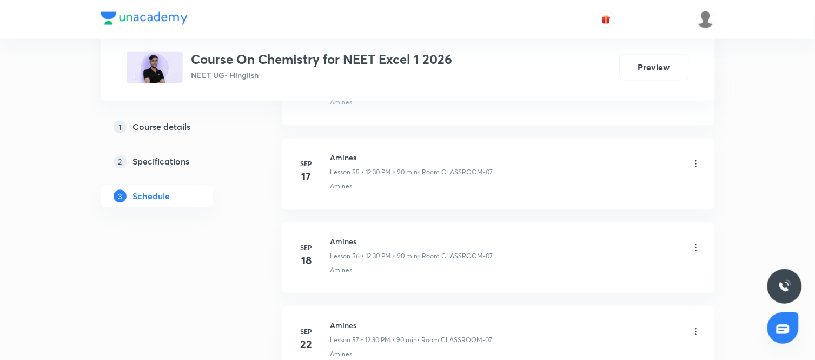
scroll to position [5218, 0]
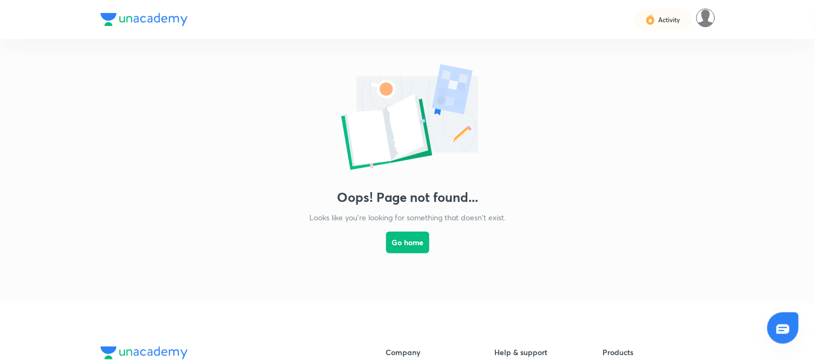
click at [702, 19] on img at bounding box center [706, 18] width 18 height 18
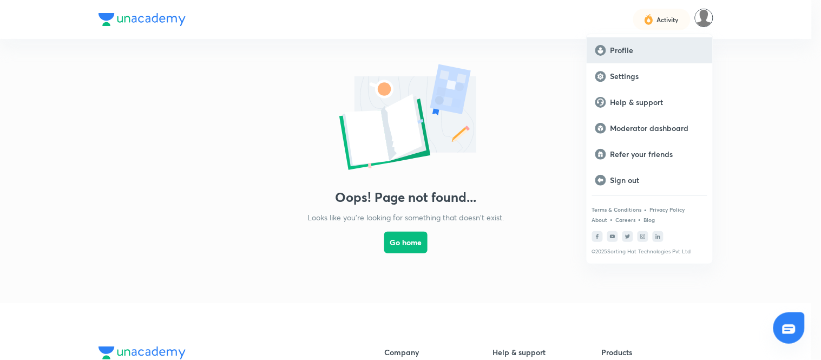
click at [631, 50] on p "Profile" at bounding box center [657, 50] width 94 height 10
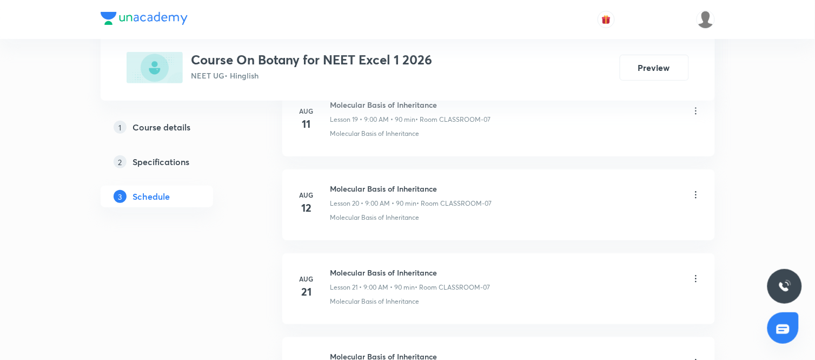
scroll to position [3866, 0]
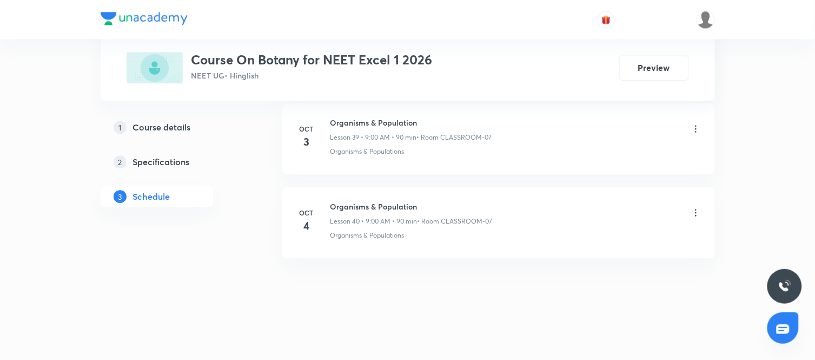
click at [361, 209] on h6 "Organisms & Population" at bounding box center [412, 206] width 162 height 11
copy h6 "Organisms & Population"
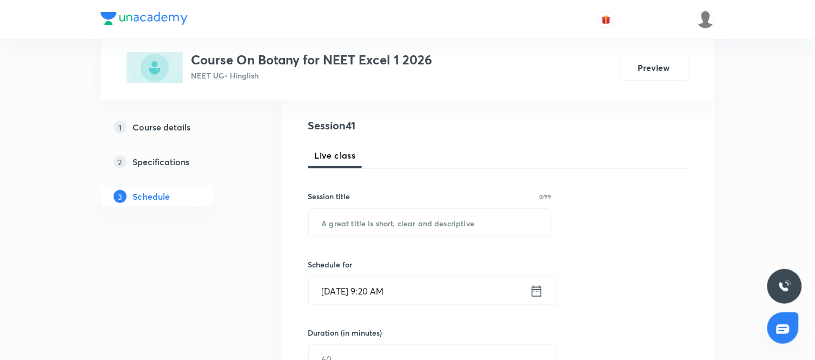
scroll to position [117, 0]
click at [355, 225] on input "text" at bounding box center [430, 222] width 242 height 28
paste input "Organisms & Population"
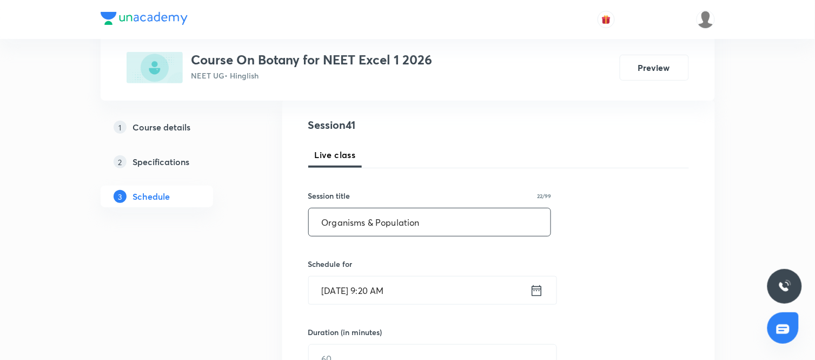
type input "Organisms & Population"
click at [539, 291] on icon at bounding box center [537, 290] width 14 height 15
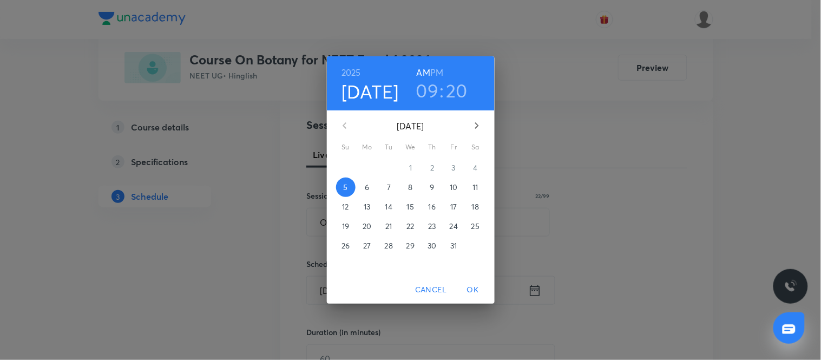
click at [367, 186] on p "6" at bounding box center [367, 187] width 4 height 11
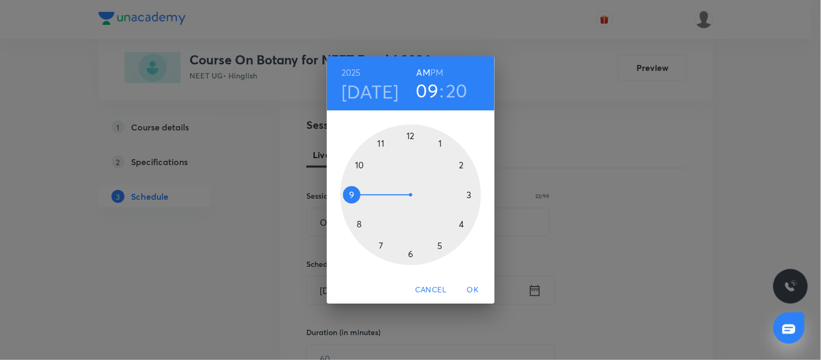
click at [455, 93] on h3 "20" at bounding box center [457, 90] width 22 height 23
click at [410, 139] on div at bounding box center [410, 194] width 141 height 141
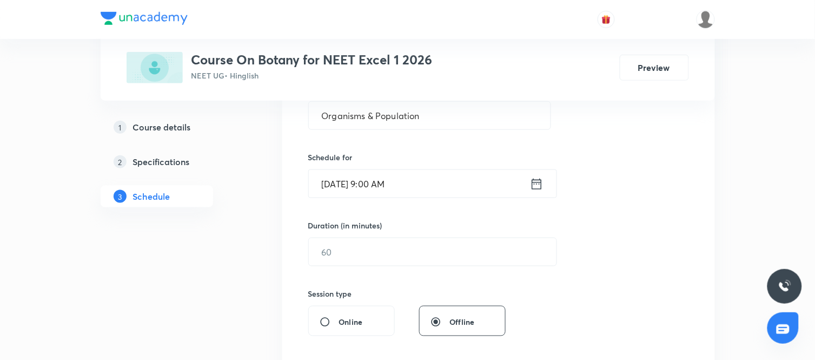
scroll to position [224, 0]
click at [368, 260] on input "text" at bounding box center [433, 252] width 248 height 28
type input "90"
click at [534, 289] on div "Session 41 Live class Session title 22/99 Organisms & Population ​ Schedule for…" at bounding box center [498, 264] width 381 height 508
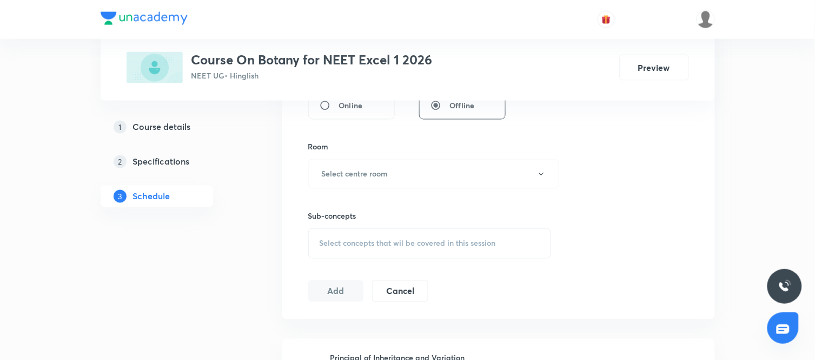
scroll to position [446, 0]
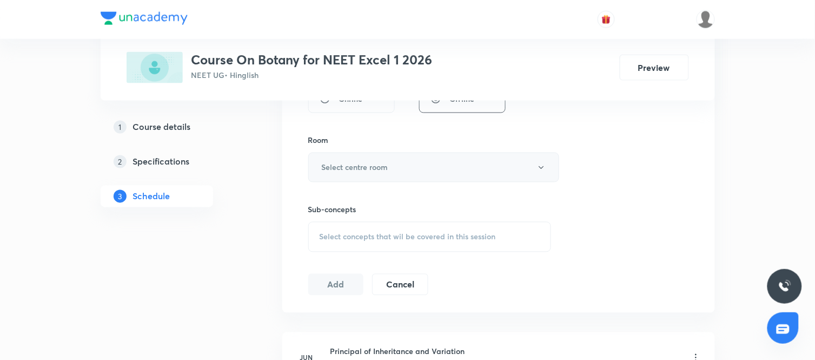
click at [402, 164] on button "Select centre room" at bounding box center [433, 168] width 251 height 30
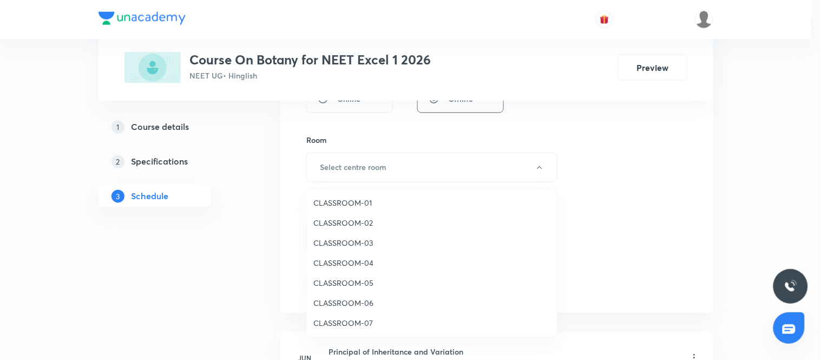
click at [349, 318] on span "CLASSROOM-07" at bounding box center [431, 322] width 237 height 11
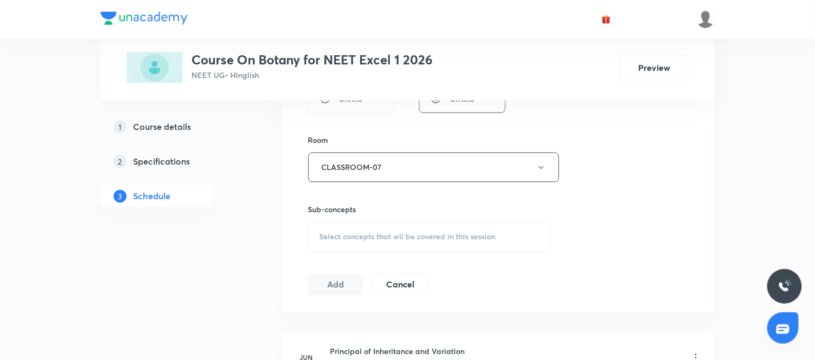
click at [523, 234] on div "Select concepts that wil be covered in this session" at bounding box center [429, 237] width 243 height 30
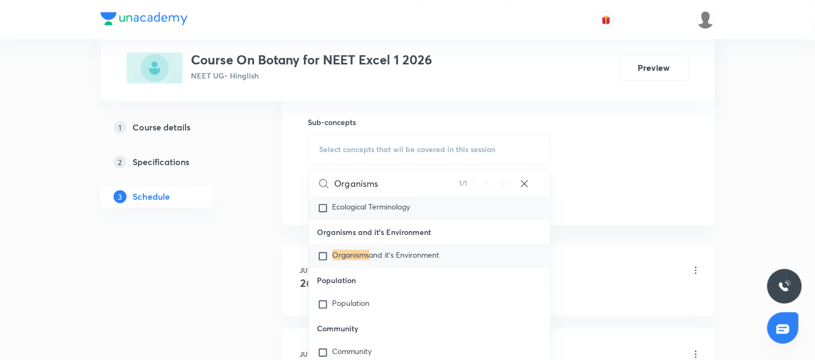
scroll to position [3768, 0]
type input "Organisms"
click at [385, 315] on p "Community" at bounding box center [430, 327] width 242 height 24
click at [348, 297] on span "Population" at bounding box center [351, 302] width 37 height 10
checkbox input "true"
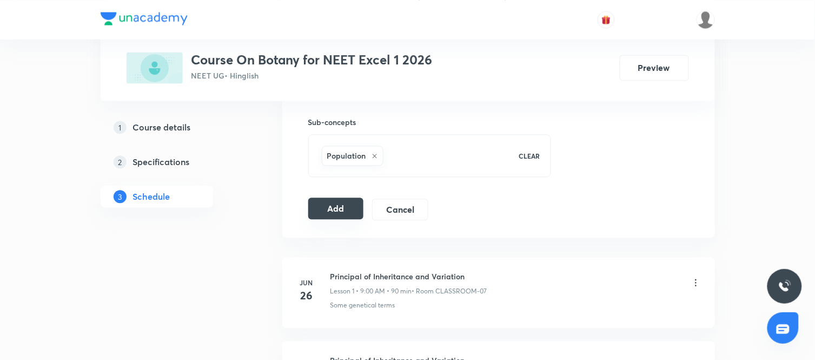
click at [344, 208] on button "Add" at bounding box center [336, 208] width 56 height 22
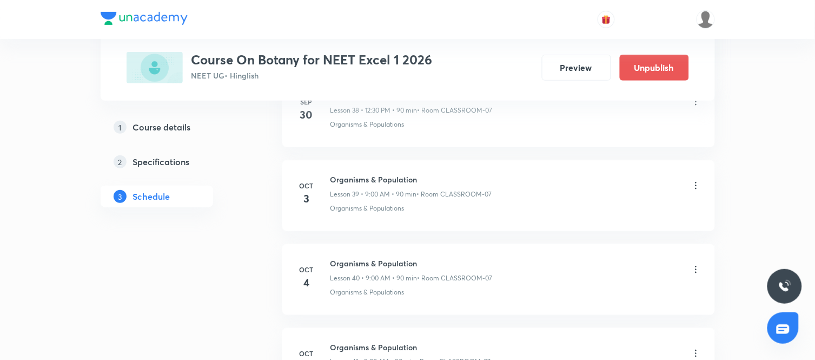
scroll to position [3452, 0]
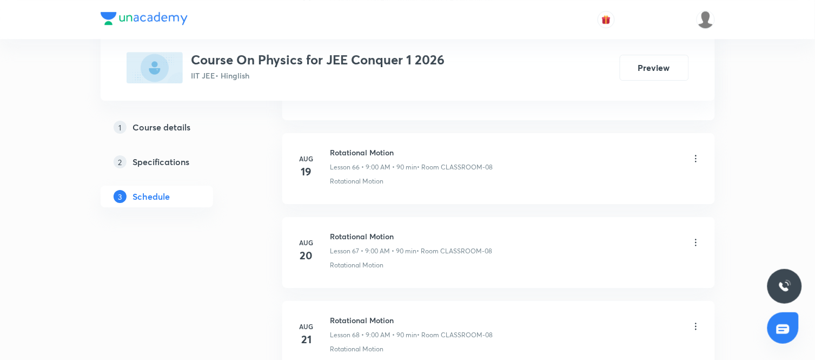
scroll to position [9575, 0]
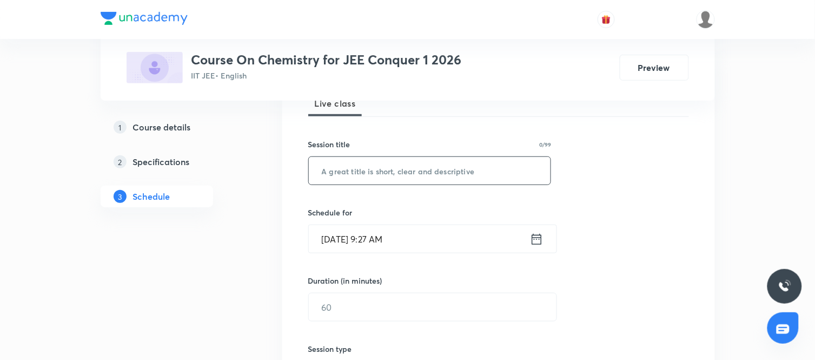
scroll to position [169, 0]
click at [359, 172] on input "text" at bounding box center [430, 170] width 242 height 28
type input "Alkyl & [PERSON_NAME]"
click at [613, 231] on div "Session 51 Live class Session title 19/99 Alkyl & [PERSON_NAME] ​ Schedule for …" at bounding box center [498, 319] width 381 height 508
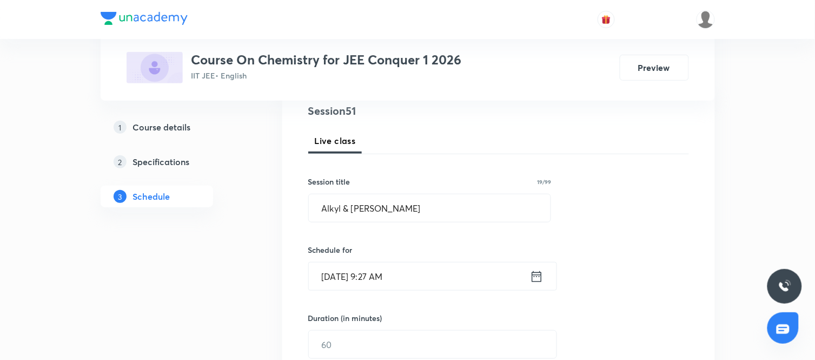
scroll to position [131, 0]
click at [539, 273] on icon at bounding box center [537, 275] width 14 height 15
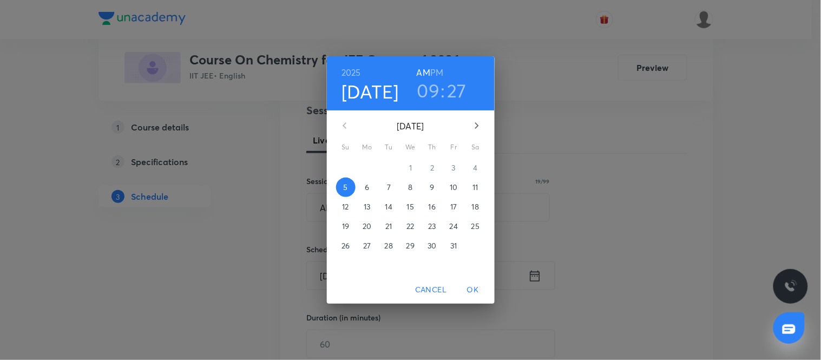
click at [372, 190] on span "6" at bounding box center [367, 187] width 19 height 11
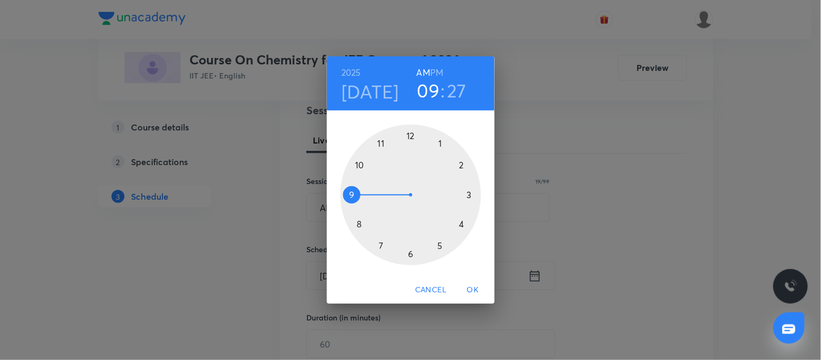
click at [356, 165] on div at bounding box center [410, 194] width 141 height 141
click at [351, 195] on div at bounding box center [410, 194] width 141 height 141
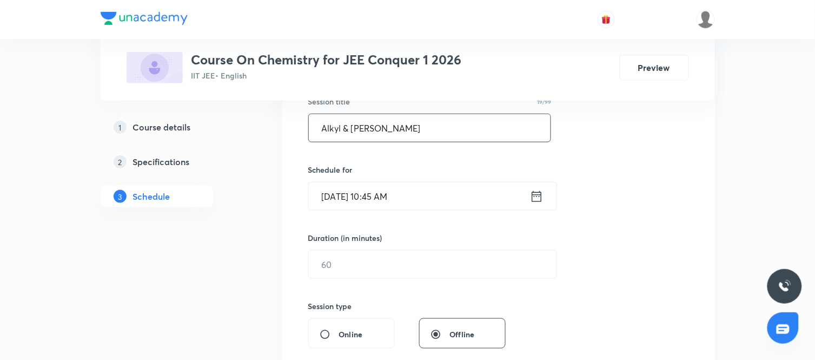
scroll to position [212, 0]
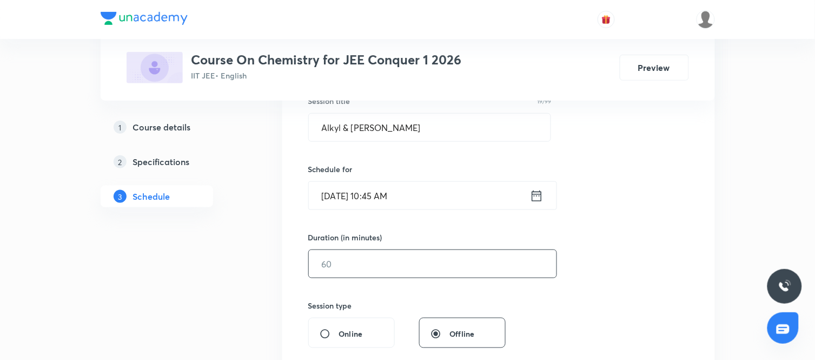
click at [376, 259] on input "text" at bounding box center [433, 264] width 248 height 28
type input "90"
click at [530, 293] on div "Session 51 Live class Session title 19/99 Alkyl & [PERSON_NAME] ​ Schedule for …" at bounding box center [498, 276] width 381 height 508
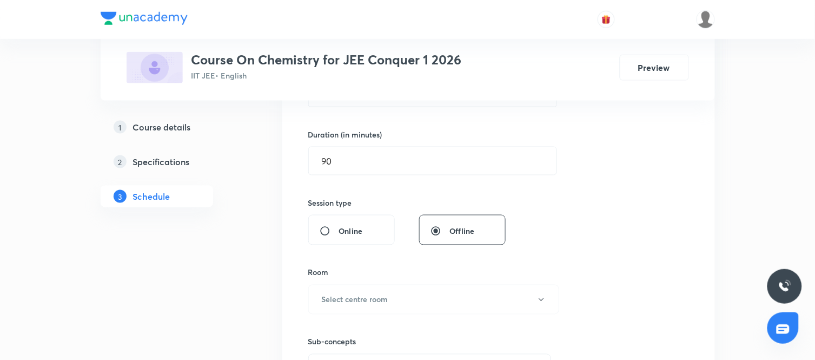
scroll to position [315, 0]
click at [396, 284] on button "Select centre room" at bounding box center [433, 299] width 251 height 30
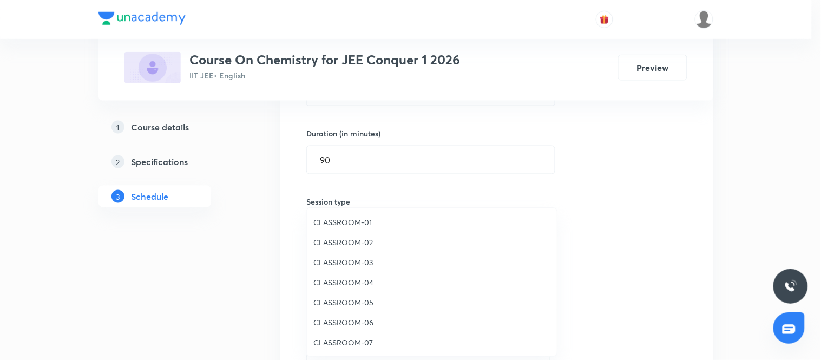
click at [355, 242] on span "CLASSROOM-02" at bounding box center [431, 241] width 237 height 11
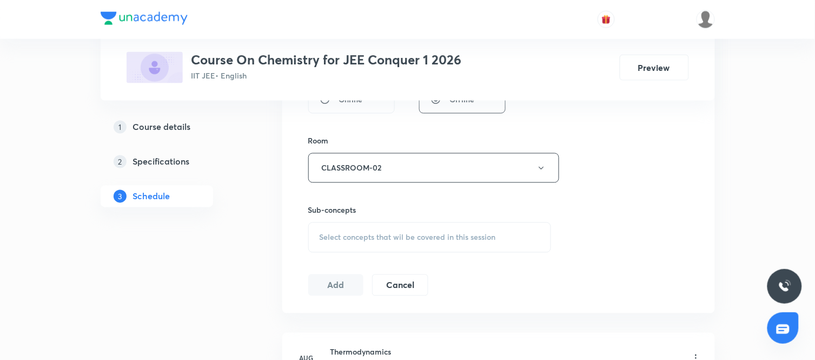
scroll to position [446, 0]
click at [492, 238] on span "Select concepts that wil be covered in this session" at bounding box center [408, 237] width 176 height 9
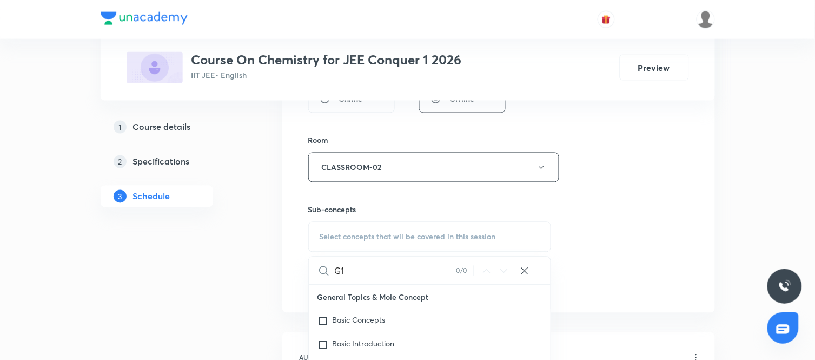
type input "G"
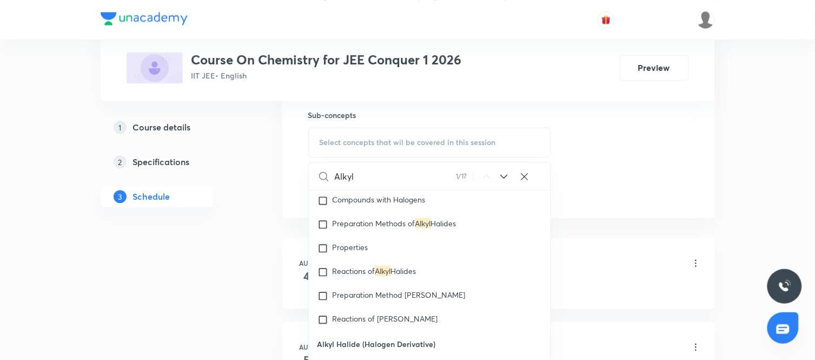
scroll to position [27379, 0]
type input "Alkyl"
click at [390, 205] on span "Compounds with Halogens" at bounding box center [379, 199] width 93 height 10
checkbox input "true"
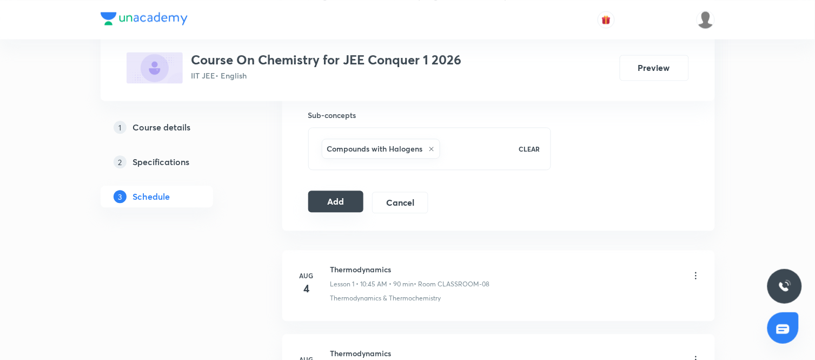
click at [337, 207] on button "Add" at bounding box center [336, 201] width 56 height 22
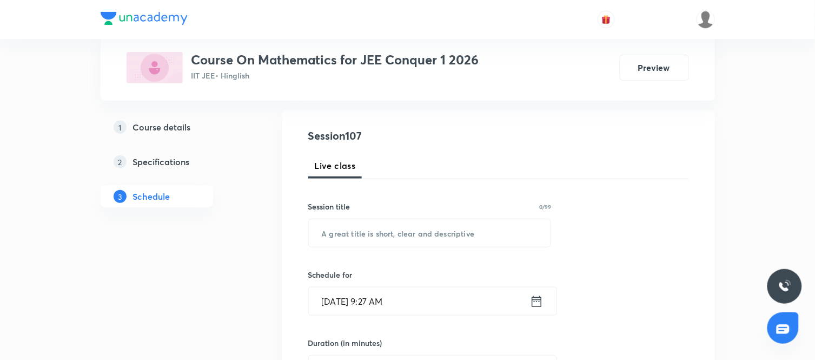
scroll to position [107, 0]
click at [429, 234] on input "text" at bounding box center [430, 233] width 242 height 28
type input "Determinants"
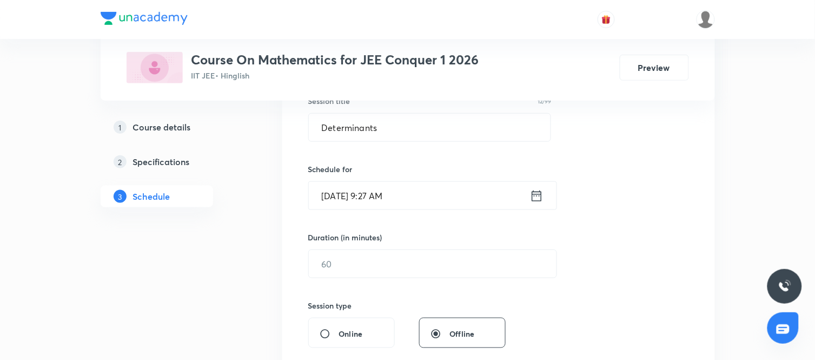
scroll to position [212, 0]
click at [536, 196] on icon at bounding box center [537, 195] width 14 height 15
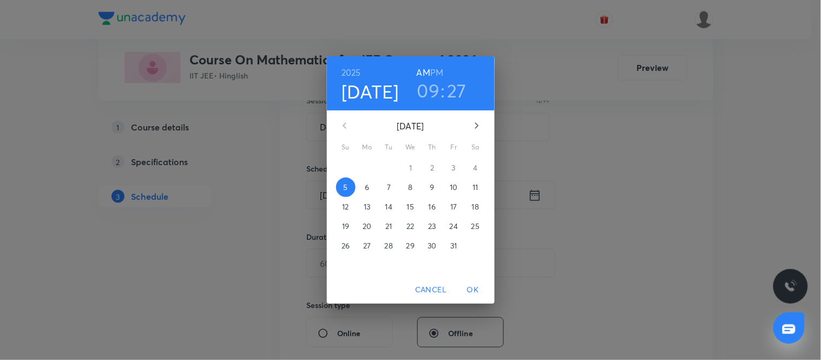
click at [368, 188] on p "6" at bounding box center [367, 187] width 4 height 11
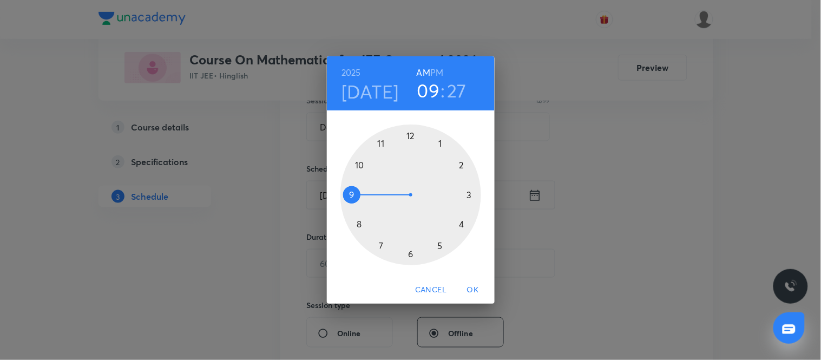
click at [363, 164] on div at bounding box center [410, 194] width 141 height 141
click at [353, 193] on div at bounding box center [410, 194] width 141 height 141
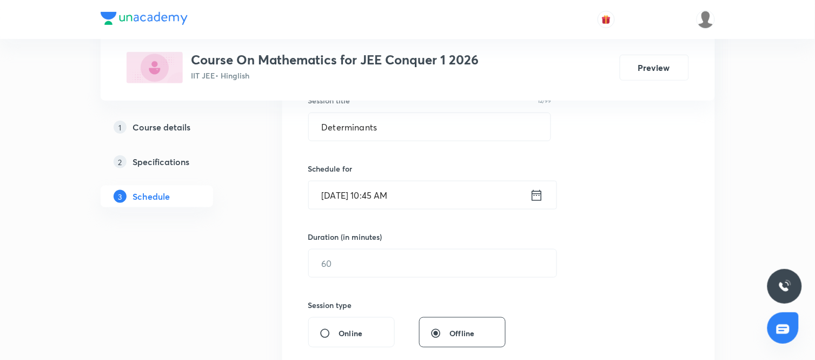
click at [590, 264] on div "Session 107 Live class Session title 12/99 Determinants ​ Schedule for [DATE] 1…" at bounding box center [498, 276] width 381 height 508
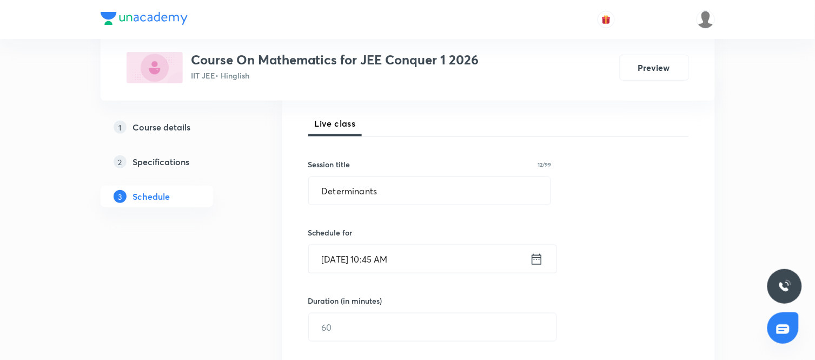
scroll to position [149, 0]
click at [539, 259] on icon at bounding box center [537, 258] width 14 height 15
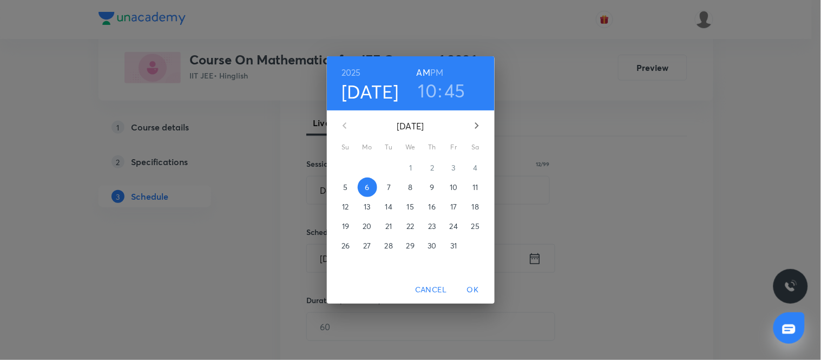
click at [425, 88] on h3 "10" at bounding box center [427, 90] width 19 height 23
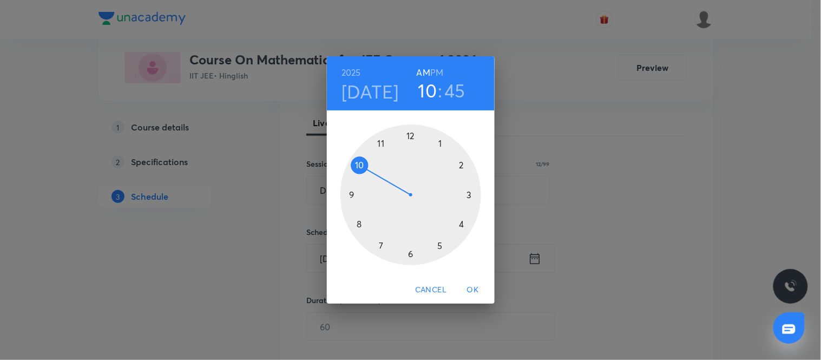
click at [411, 134] on div at bounding box center [410, 194] width 141 height 141
click at [410, 252] on div at bounding box center [410, 194] width 141 height 141
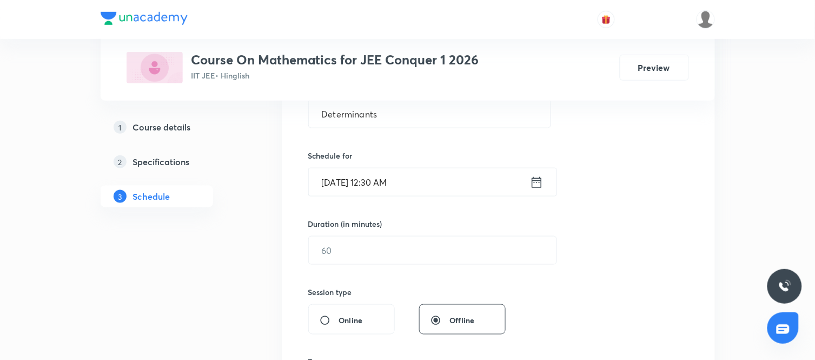
scroll to position [226, 0]
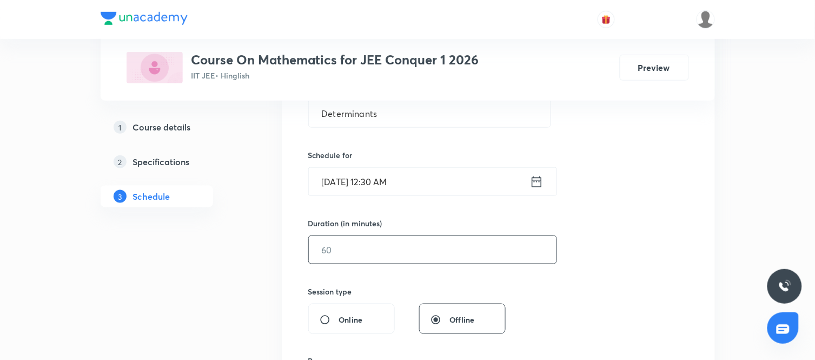
click at [375, 245] on input "text" at bounding box center [433, 250] width 248 height 28
type input "90"
click at [588, 269] on div "Session 107 Live class Session title 12/99 Determinants ​ Schedule for [DATE] 1…" at bounding box center [498, 262] width 381 height 508
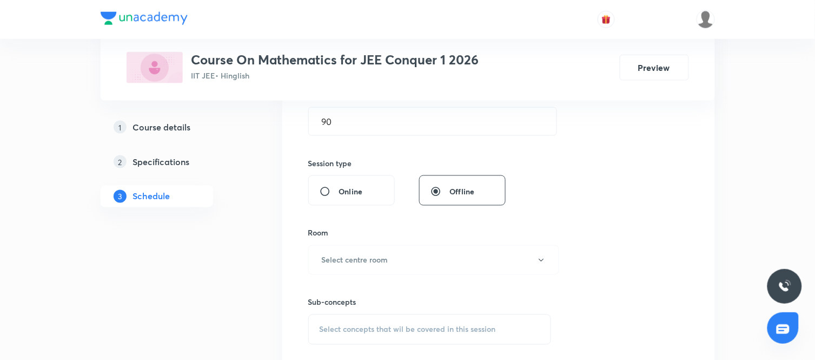
scroll to position [358, 0]
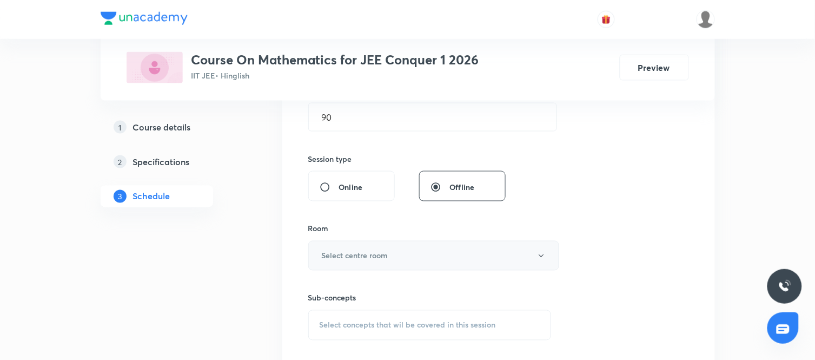
click at [495, 258] on button "Select centre room" at bounding box center [433, 256] width 251 height 30
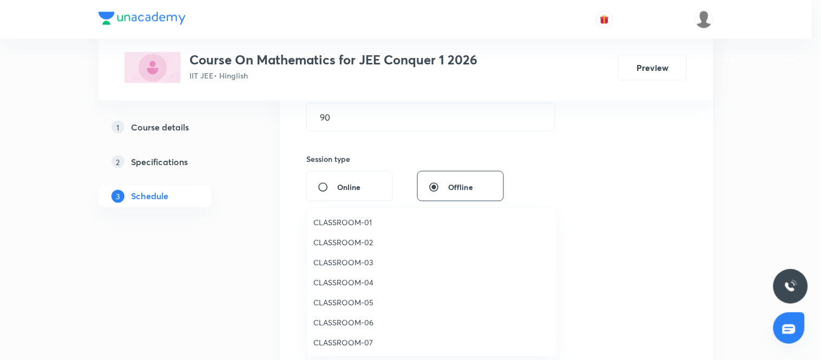
click at [348, 242] on span "CLASSROOM-02" at bounding box center [431, 241] width 237 height 11
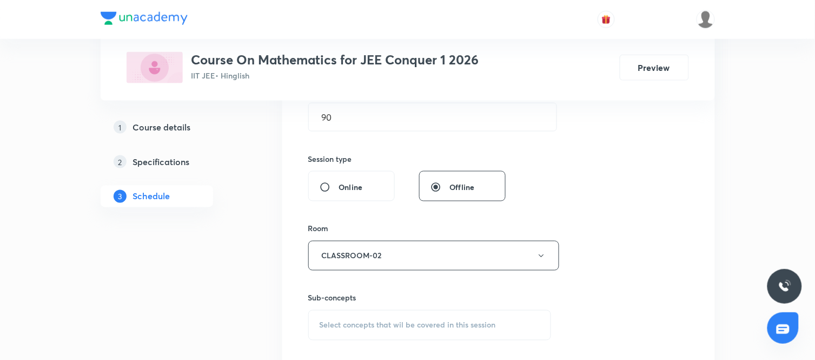
click at [577, 219] on div "Session 107 Live class Session title 12/99 Determinants ​ Schedule for [DATE] 1…" at bounding box center [498, 130] width 381 height 508
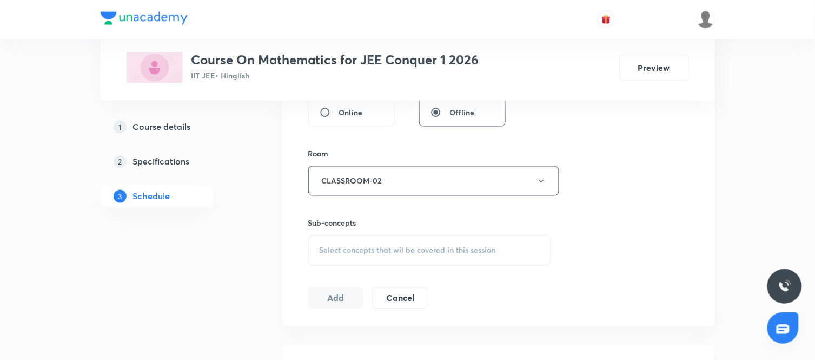
scroll to position [433, 0]
click at [524, 253] on div "Select concepts that wil be covered in this session" at bounding box center [429, 250] width 243 height 30
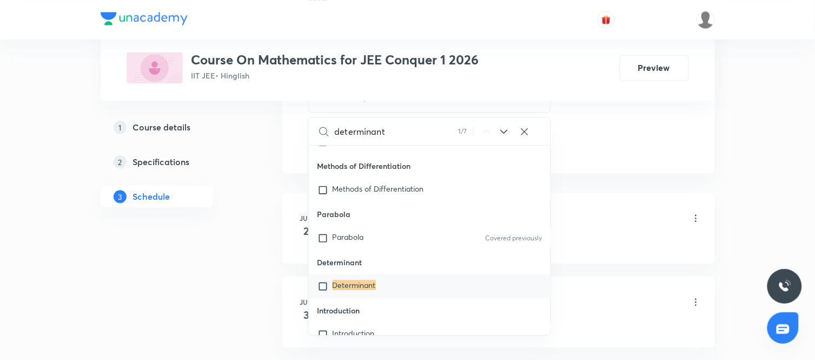
scroll to position [588, 0]
type input "determinant"
click at [403, 276] on div "Determinant" at bounding box center [430, 284] width 242 height 24
checkbox input "true"
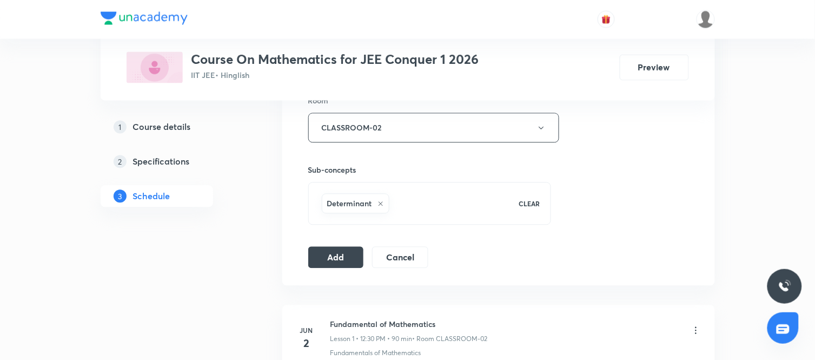
scroll to position [491, 0]
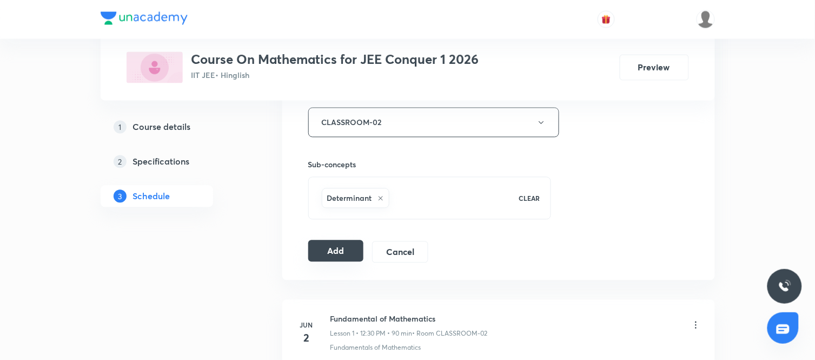
click at [333, 258] on button "Add" at bounding box center [336, 251] width 56 height 22
